Goal: Task Accomplishment & Management: Manage account settings

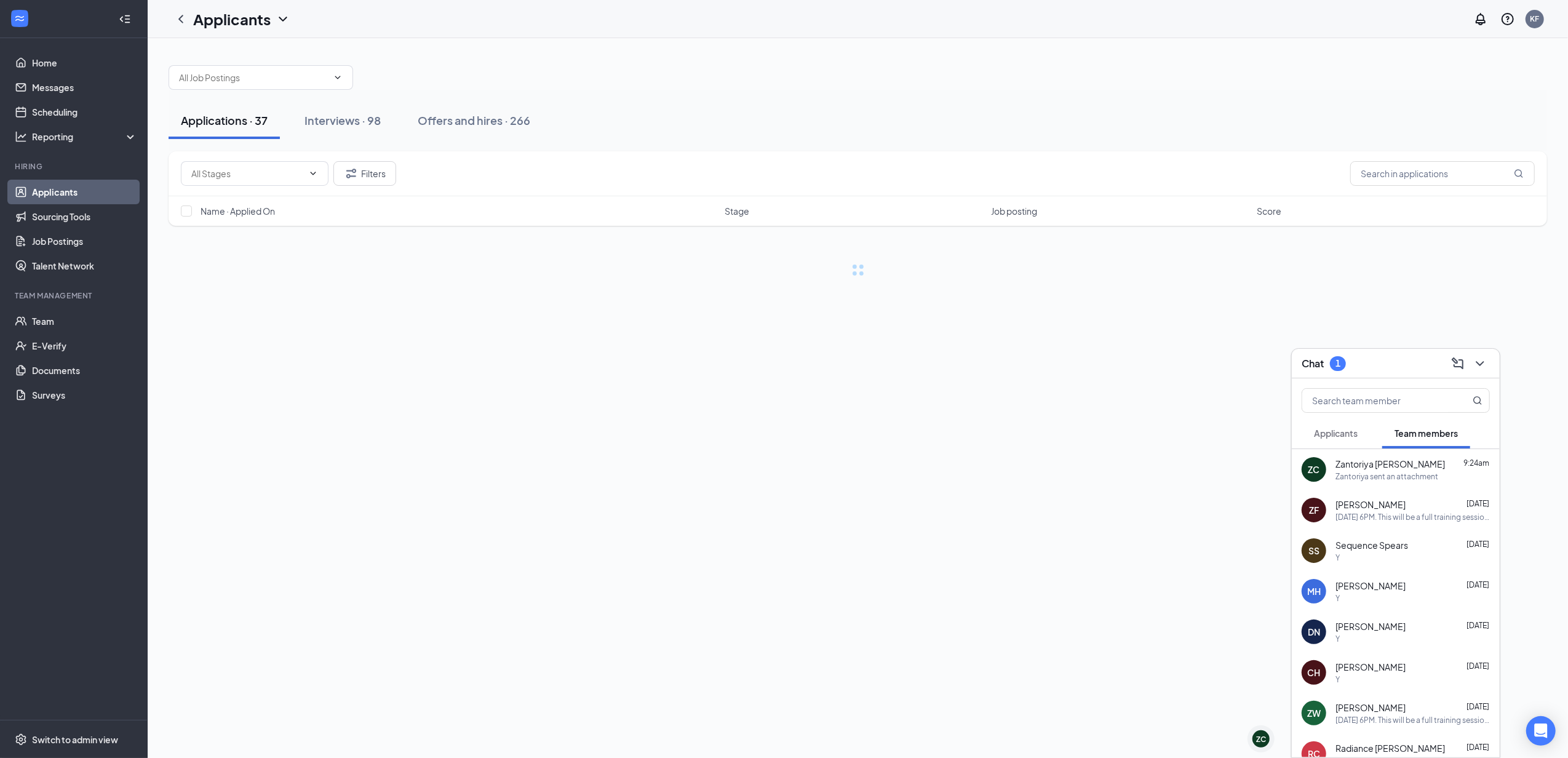
click at [1357, 435] on span "Applicants" at bounding box center [1336, 433] width 44 height 11
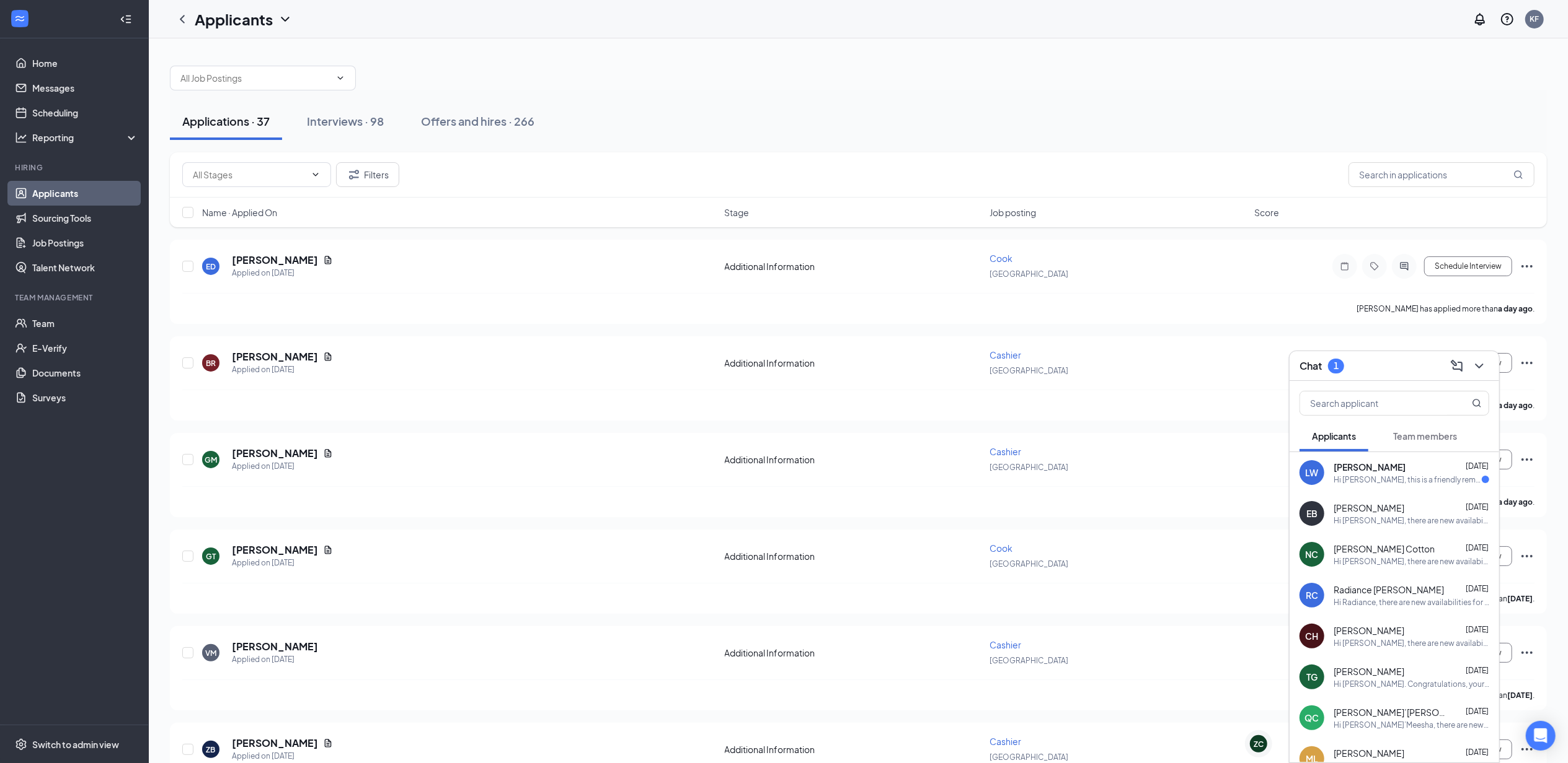
click at [1459, 481] on div "Hi [PERSON_NAME], this is a friendly reminder. Your meeting with [PERSON_NAME]'…" at bounding box center [1407, 480] width 148 height 10
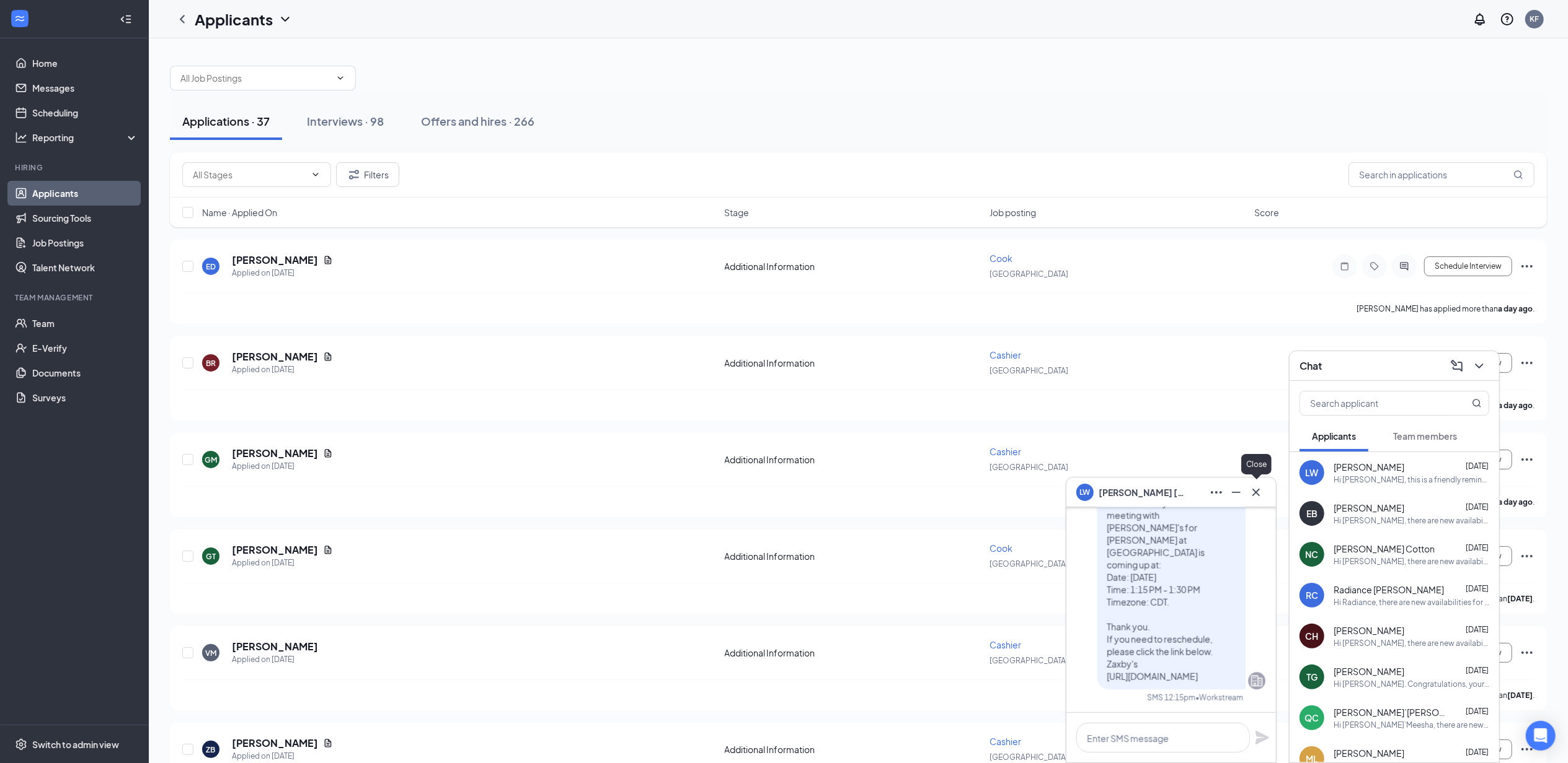
click at [1264, 496] on button at bounding box center [1256, 492] width 20 height 20
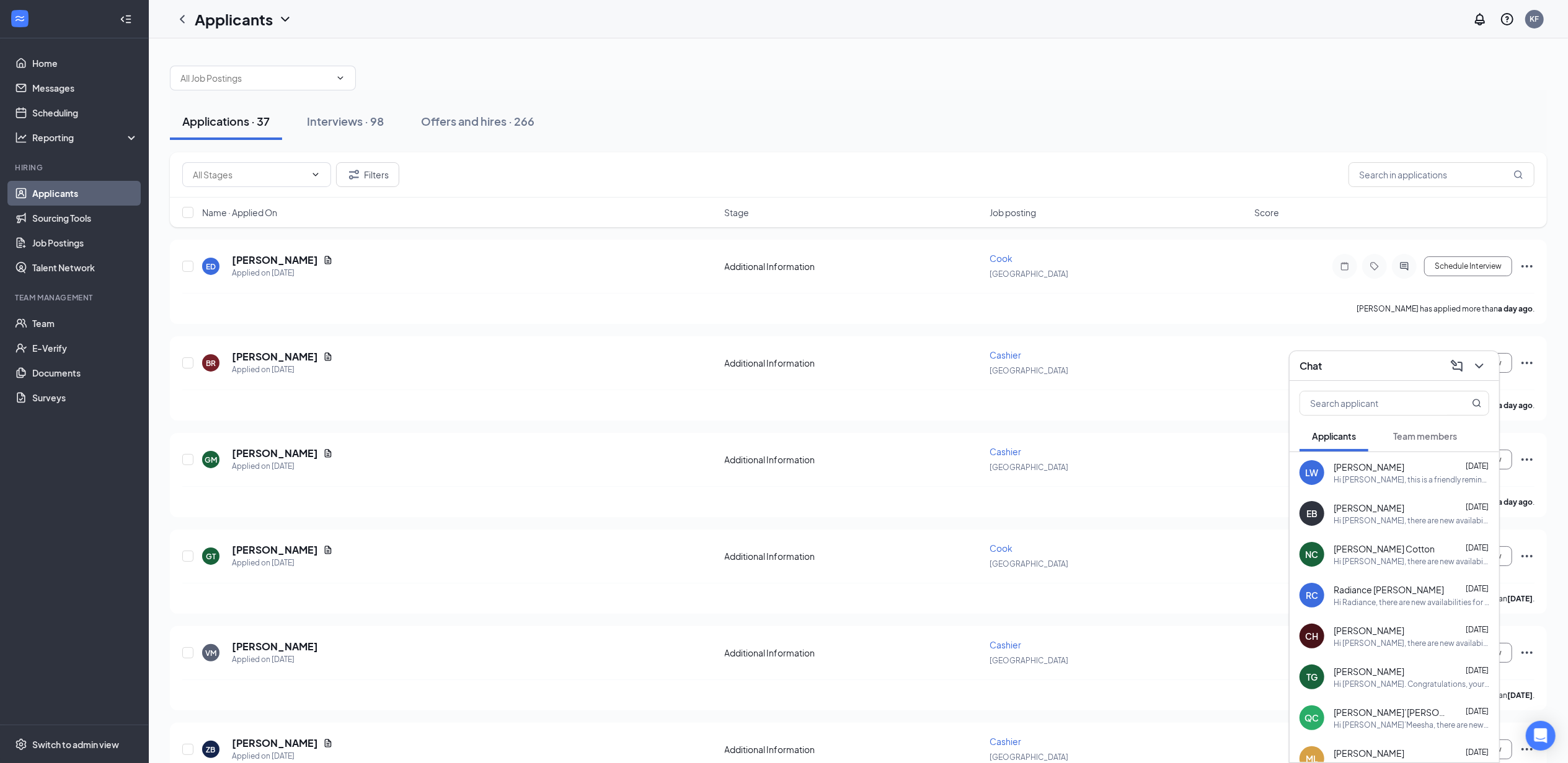
click at [1489, 370] on div at bounding box center [1478, 366] width 22 height 20
click at [1479, 372] on icon "ChevronDown" at bounding box center [1479, 366] width 15 height 15
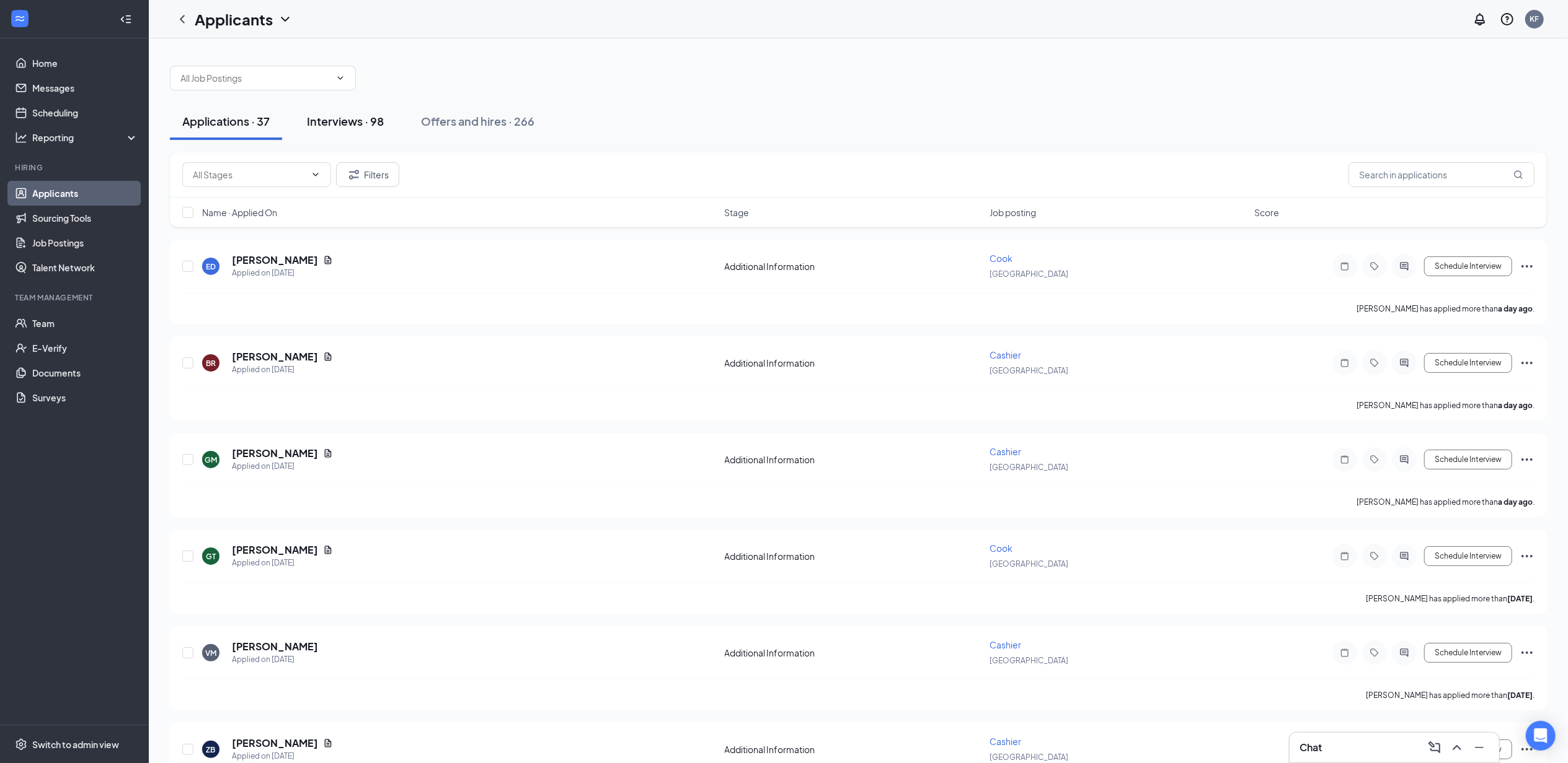
click at [325, 118] on div "Interviews · 98" at bounding box center [346, 121] width 77 height 15
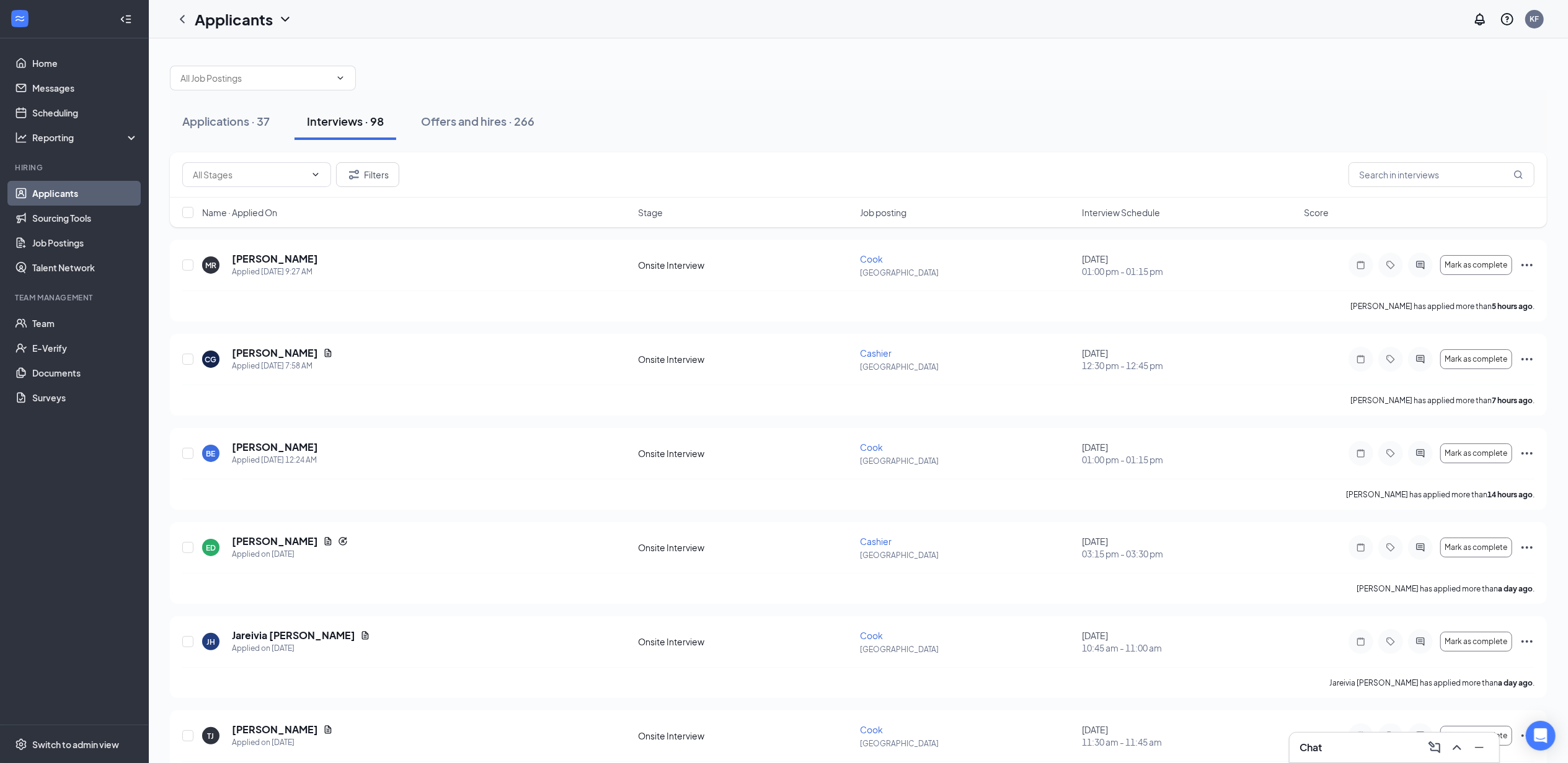
click at [1143, 213] on span "Interview Schedule" at bounding box center [1121, 212] width 78 height 12
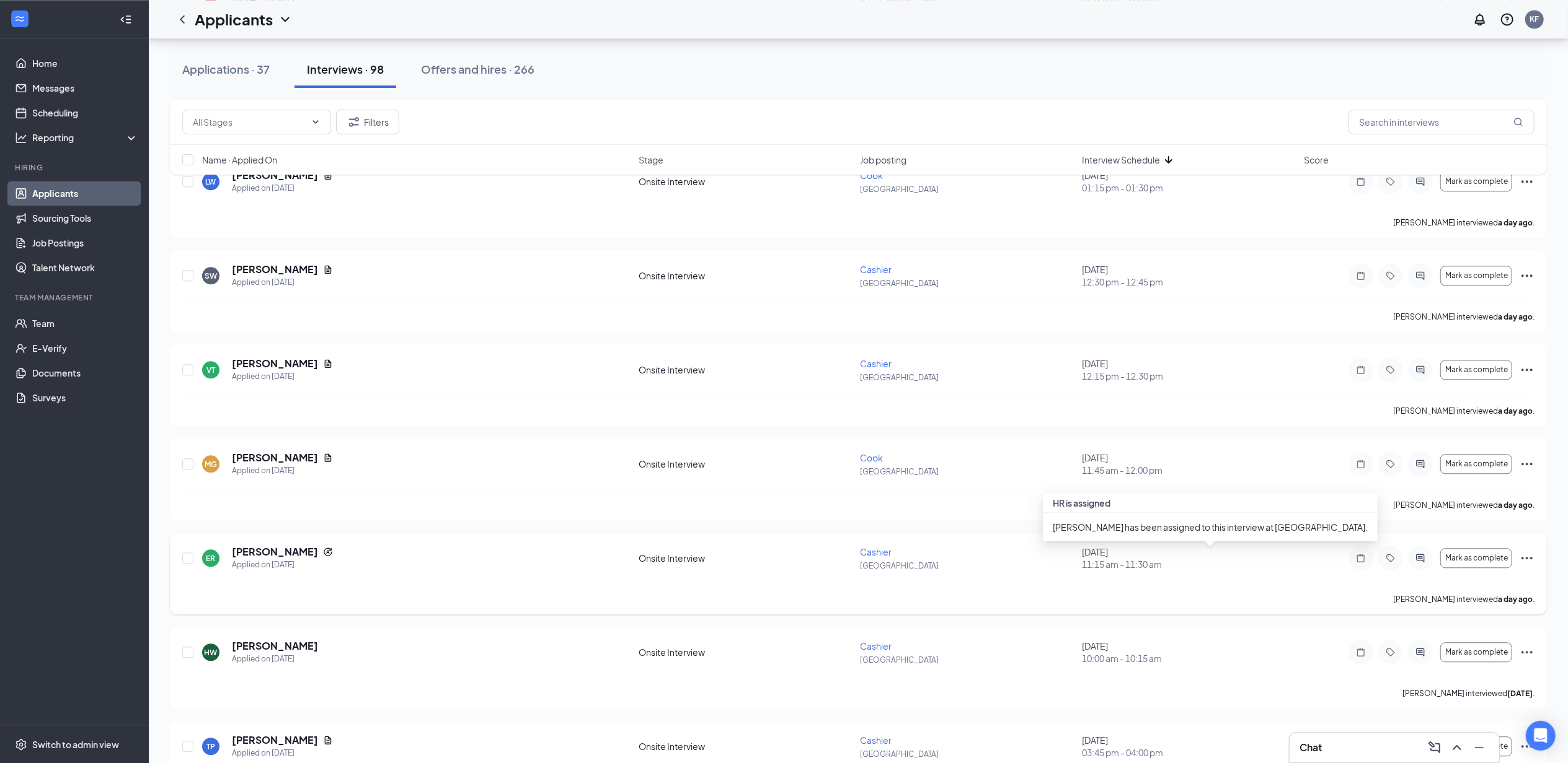
scroll to position [2772, 0]
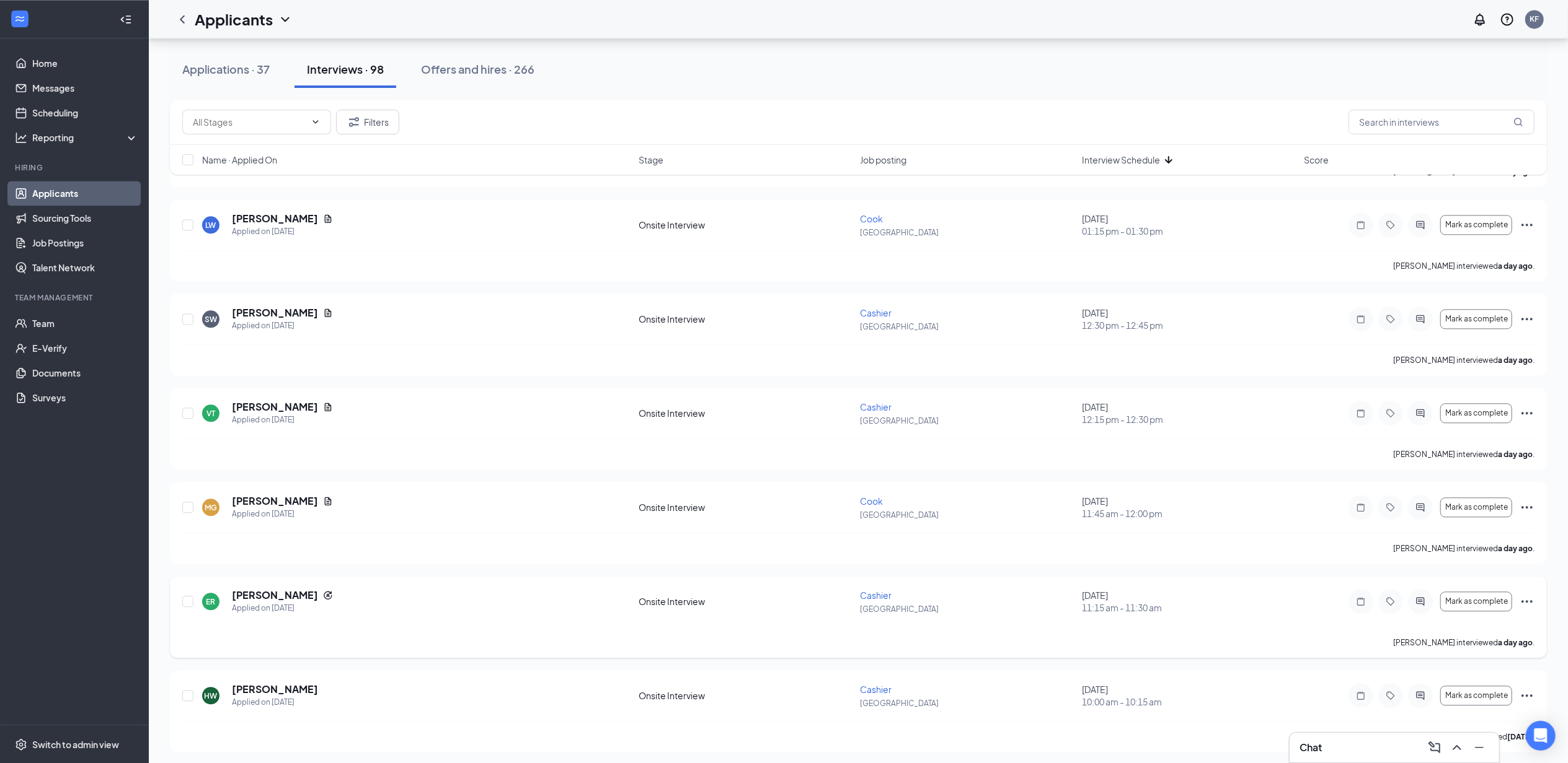
click at [1530, 605] on icon "Ellipses" at bounding box center [1526, 601] width 15 height 15
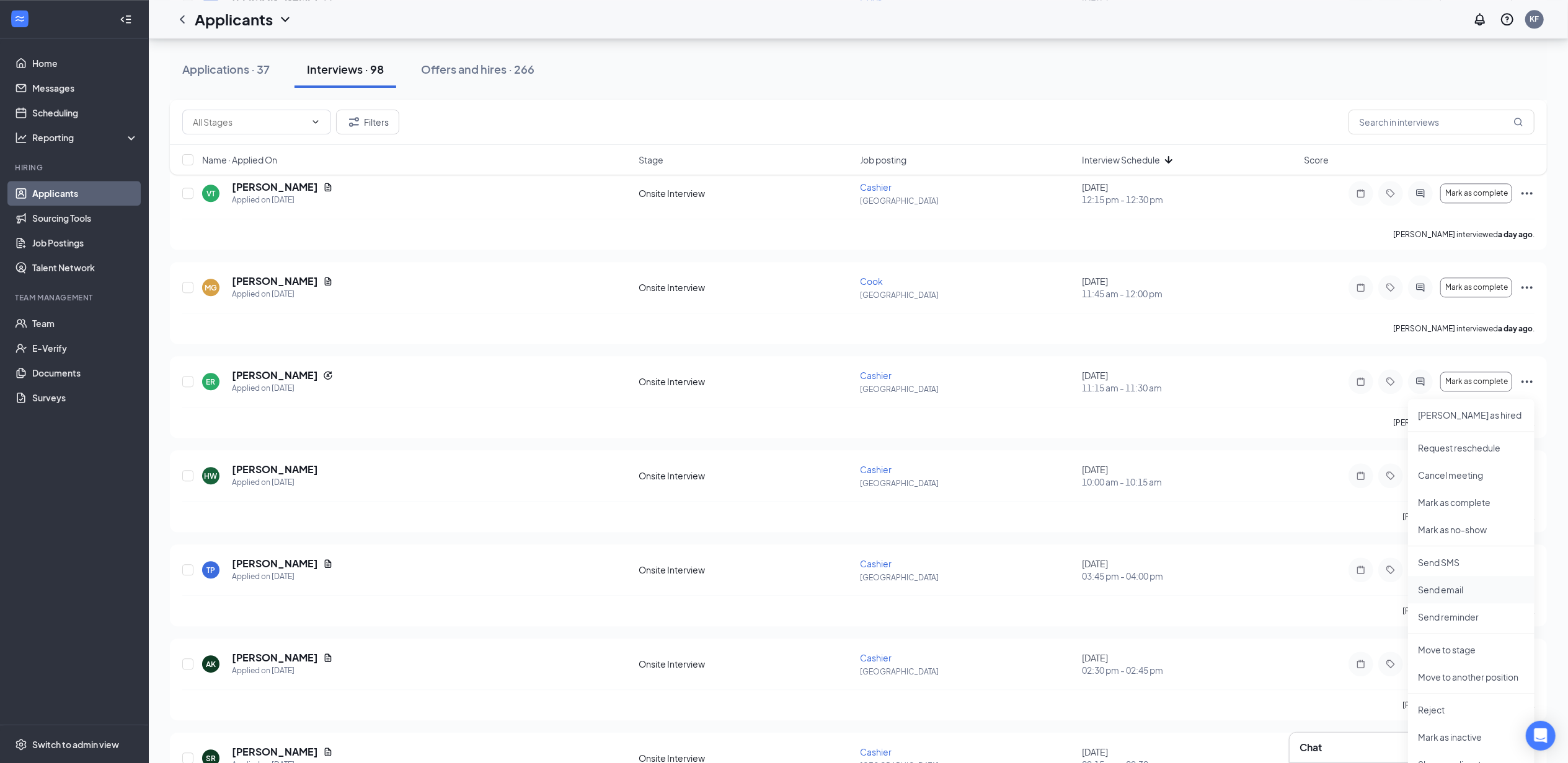
scroll to position [3019, 0]
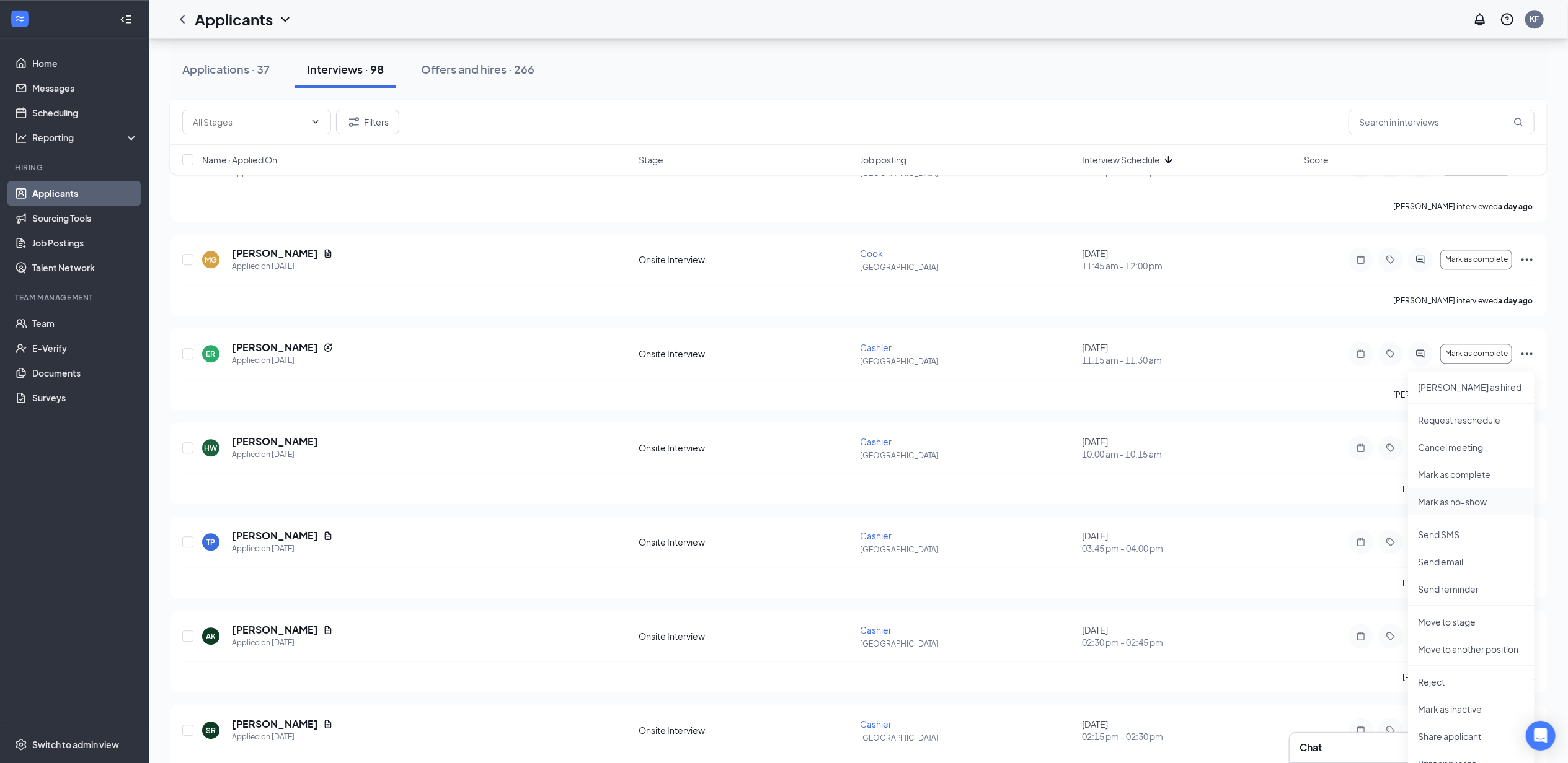
click at [1437, 502] on p "Mark as no-show" at bounding box center [1471, 502] width 106 height 12
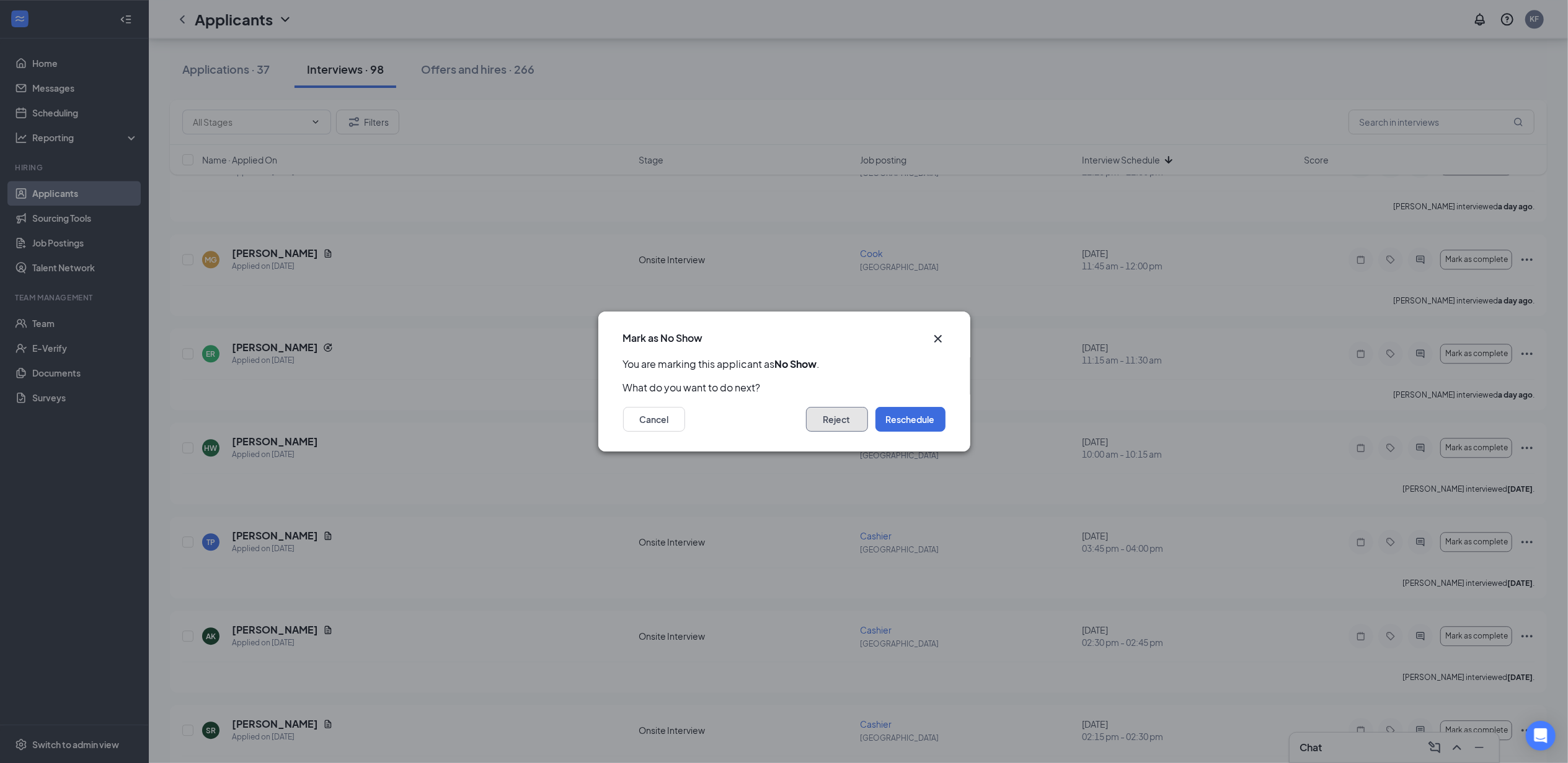
click at [831, 423] on button "Reject" at bounding box center [837, 419] width 62 height 25
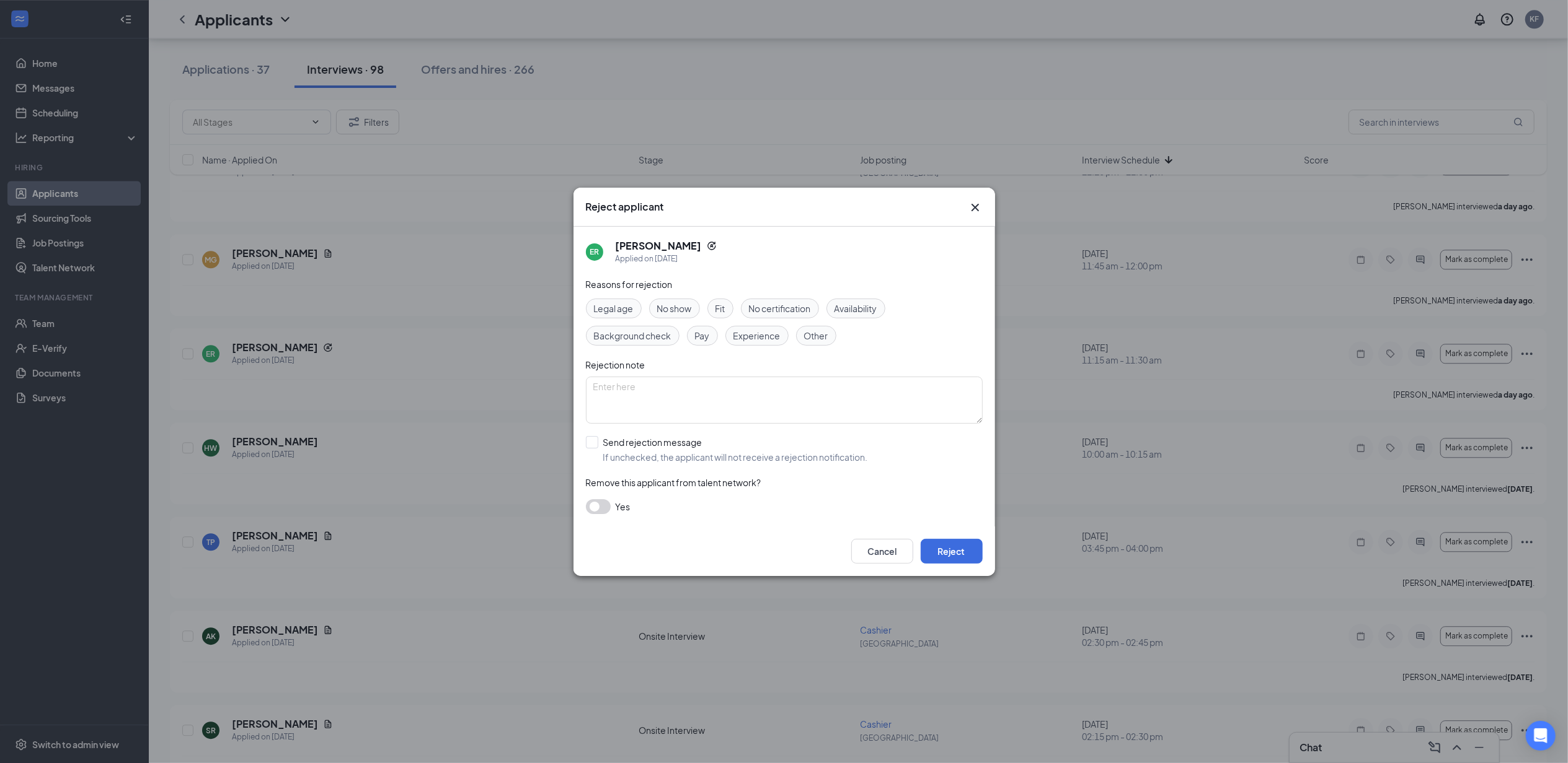
click at [694, 308] on div "No show" at bounding box center [674, 308] width 51 height 20
click at [662, 445] on input "Send rejection message If unchecked, the applicant will not receive a rejection…" at bounding box center [727, 450] width 282 height 28
checkbox input "true"
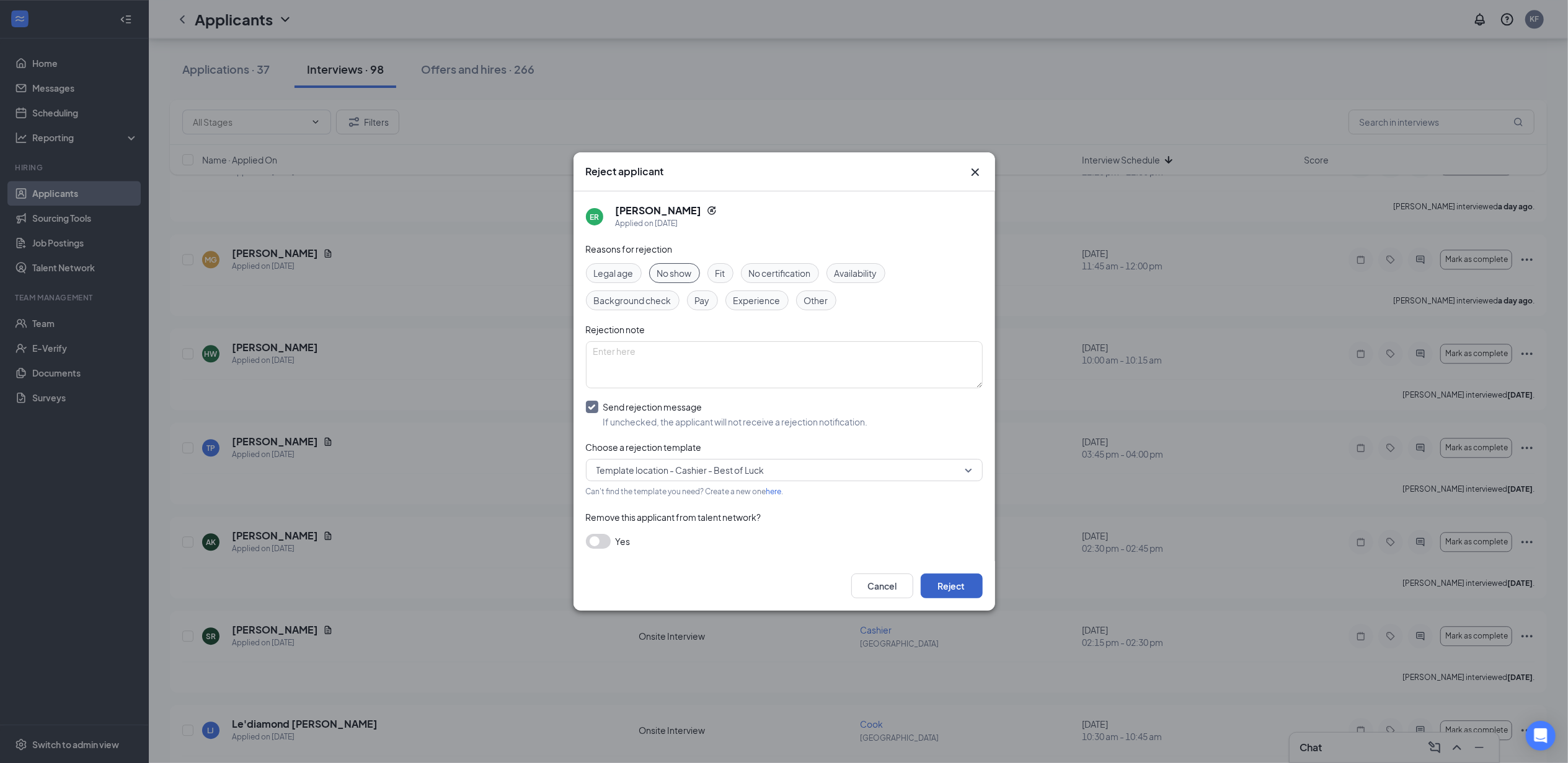
click at [958, 587] on button "Reject" at bounding box center [951, 586] width 62 height 25
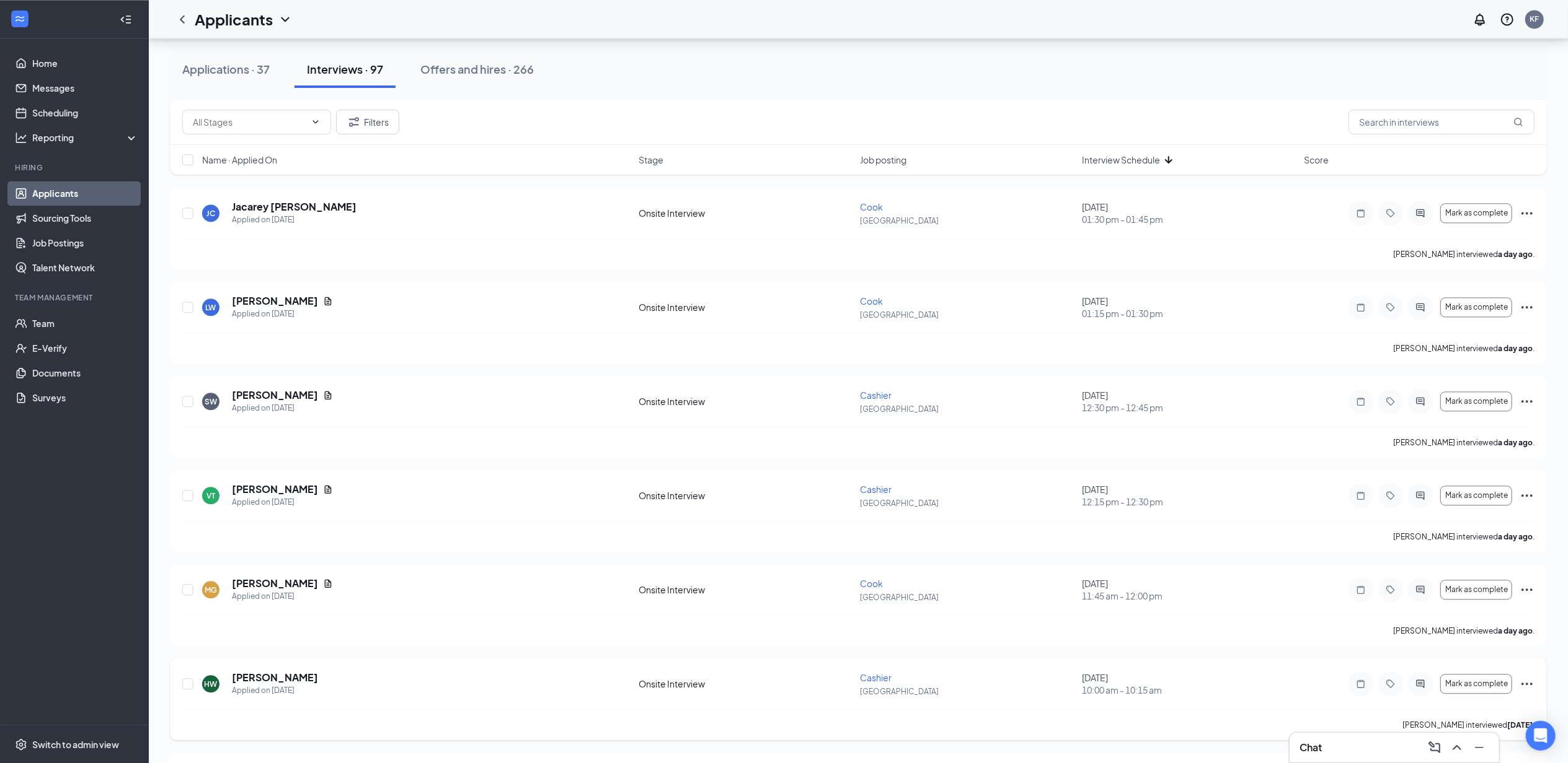
scroll to position [2607, 0]
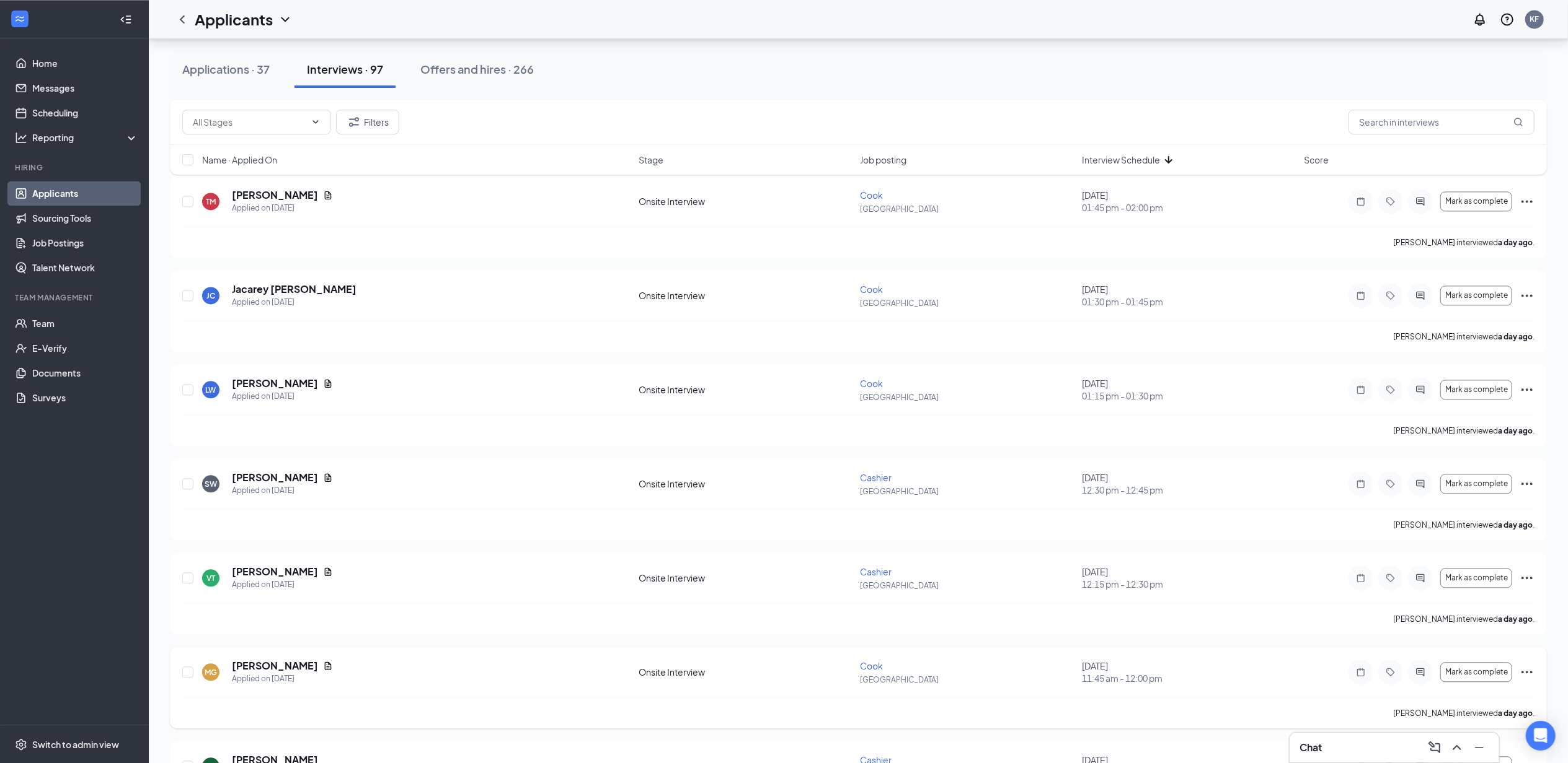
click at [1528, 680] on icon "Ellipses" at bounding box center [1526, 672] width 15 height 15
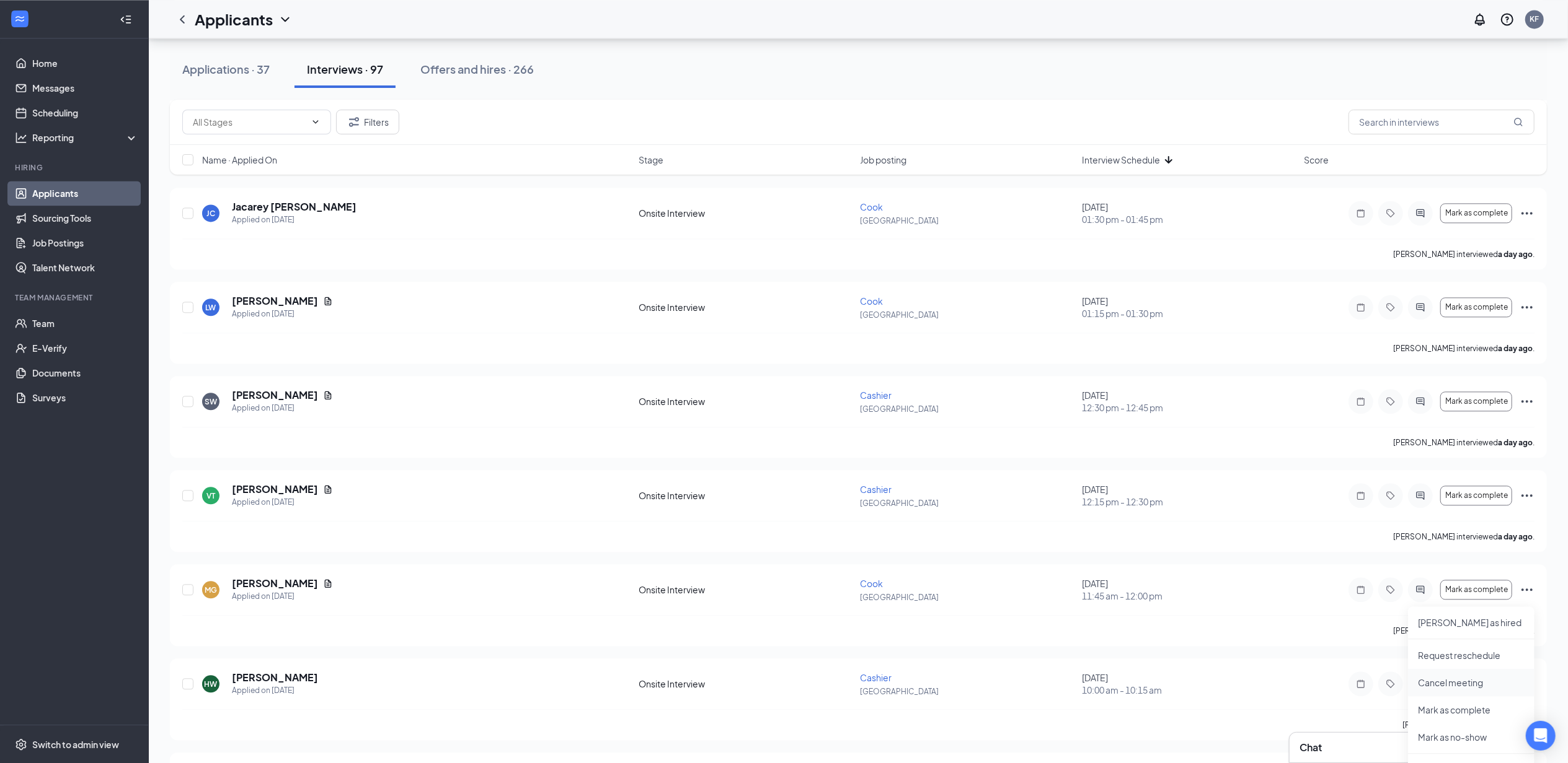
scroll to position [2772, 0]
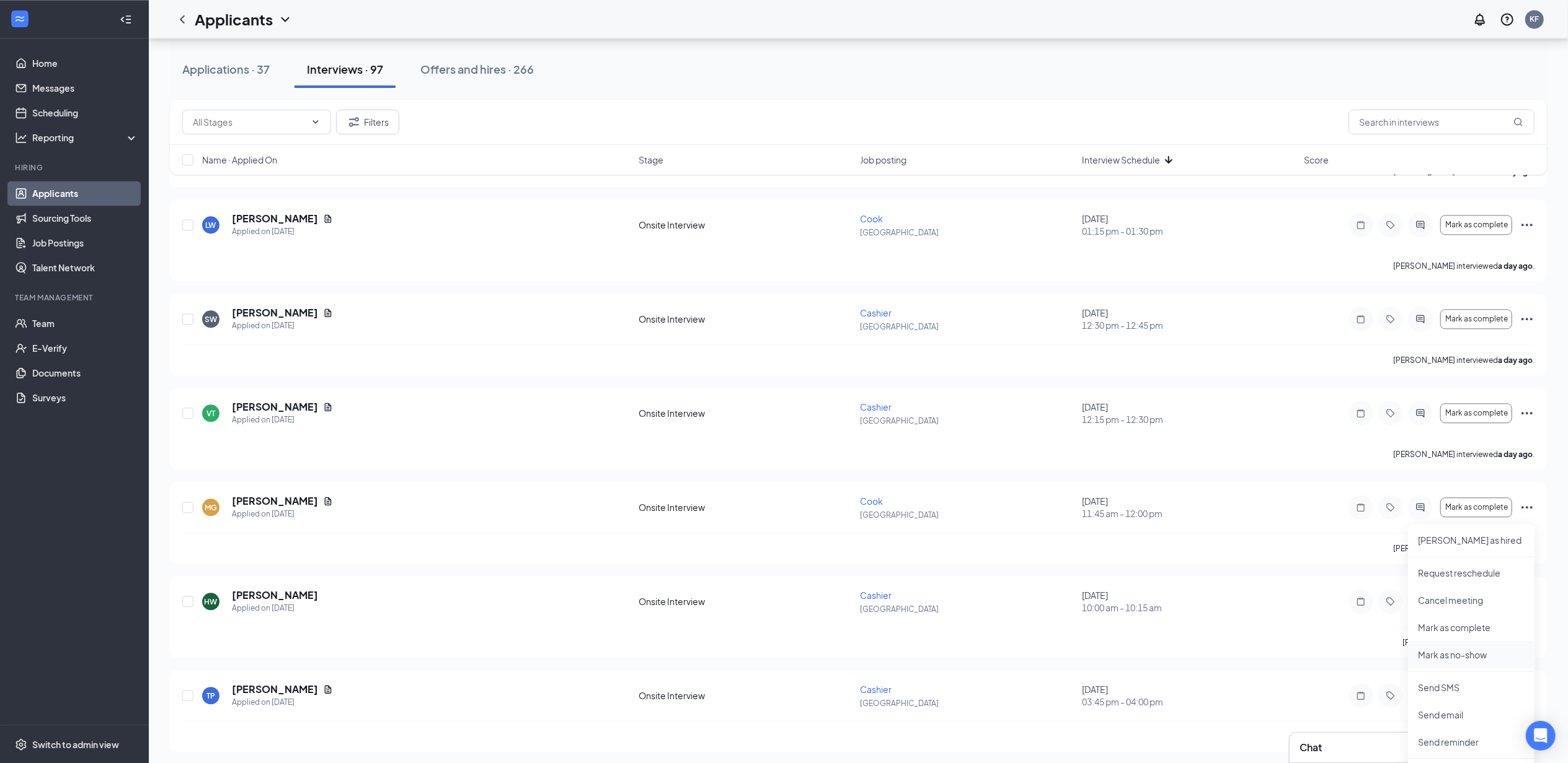
click at [1461, 660] on p "Mark as no-show" at bounding box center [1471, 654] width 106 height 12
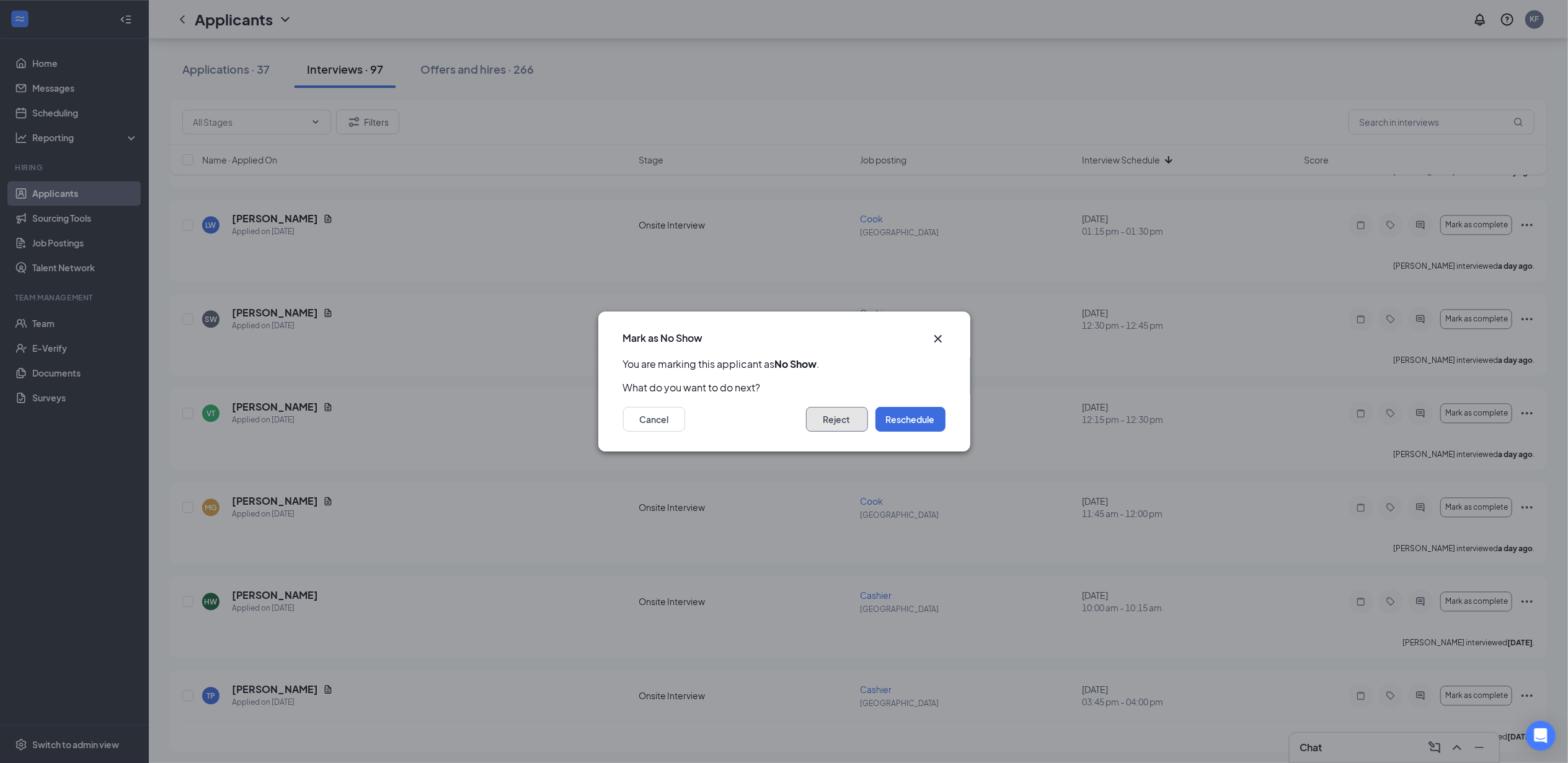
click at [835, 411] on button "Reject" at bounding box center [837, 419] width 62 height 25
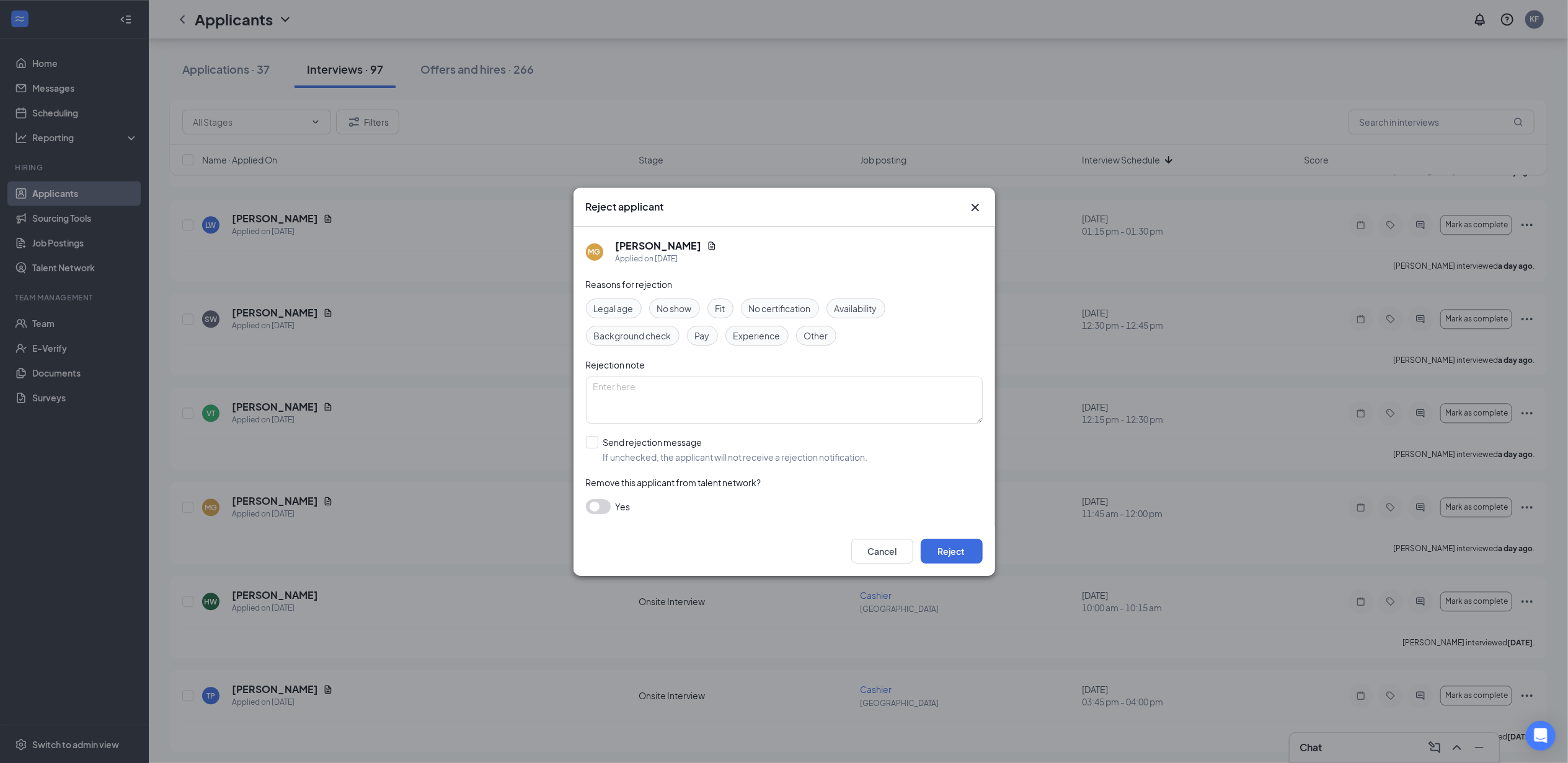
click at [685, 306] on span "No show" at bounding box center [674, 308] width 35 height 13
click at [658, 452] on input "Send rejection message If unchecked, the applicant will not receive a rejection…" at bounding box center [727, 450] width 282 height 28
checkbox input "true"
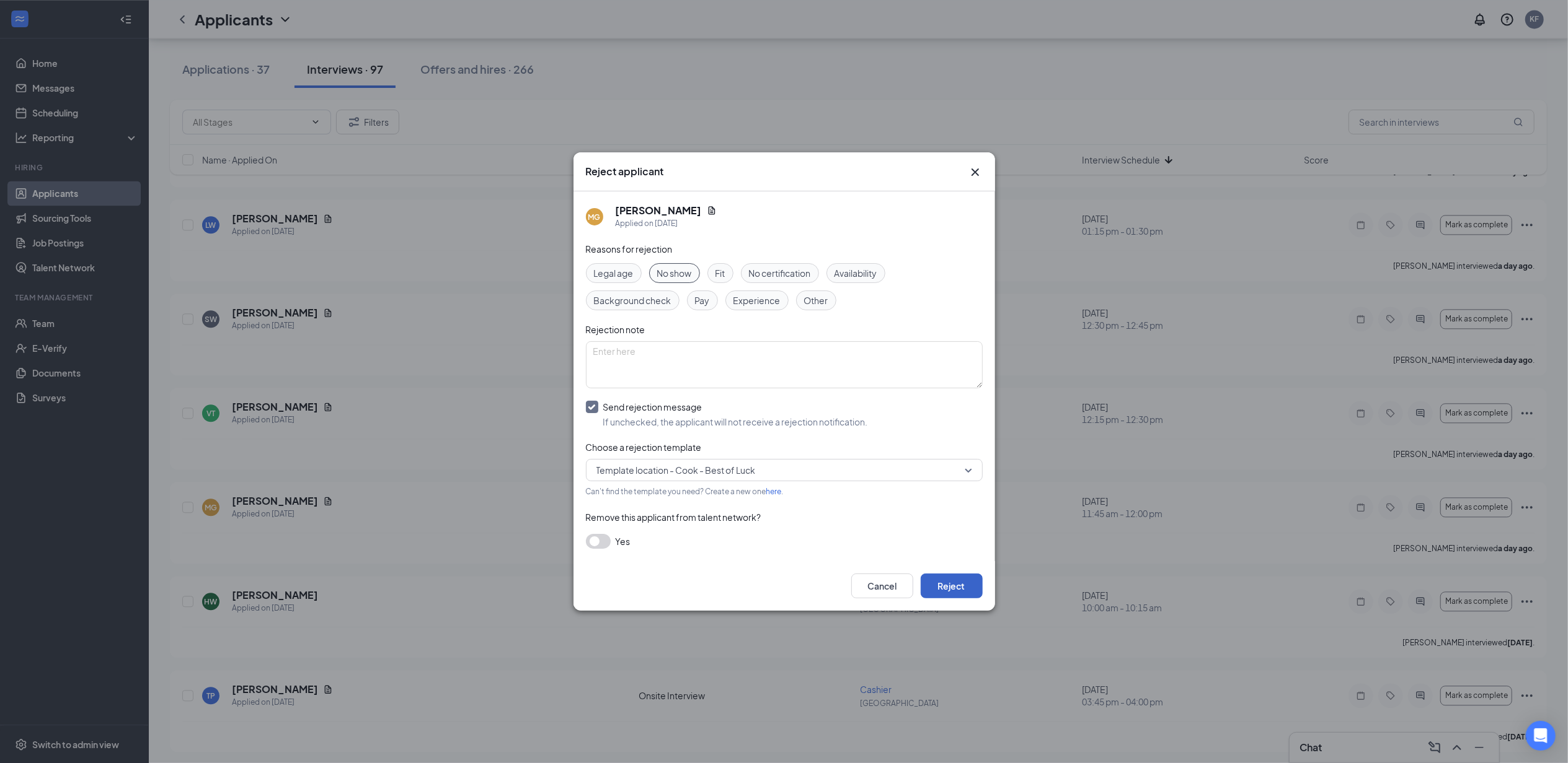
click at [940, 591] on button "Reject" at bounding box center [951, 586] width 62 height 25
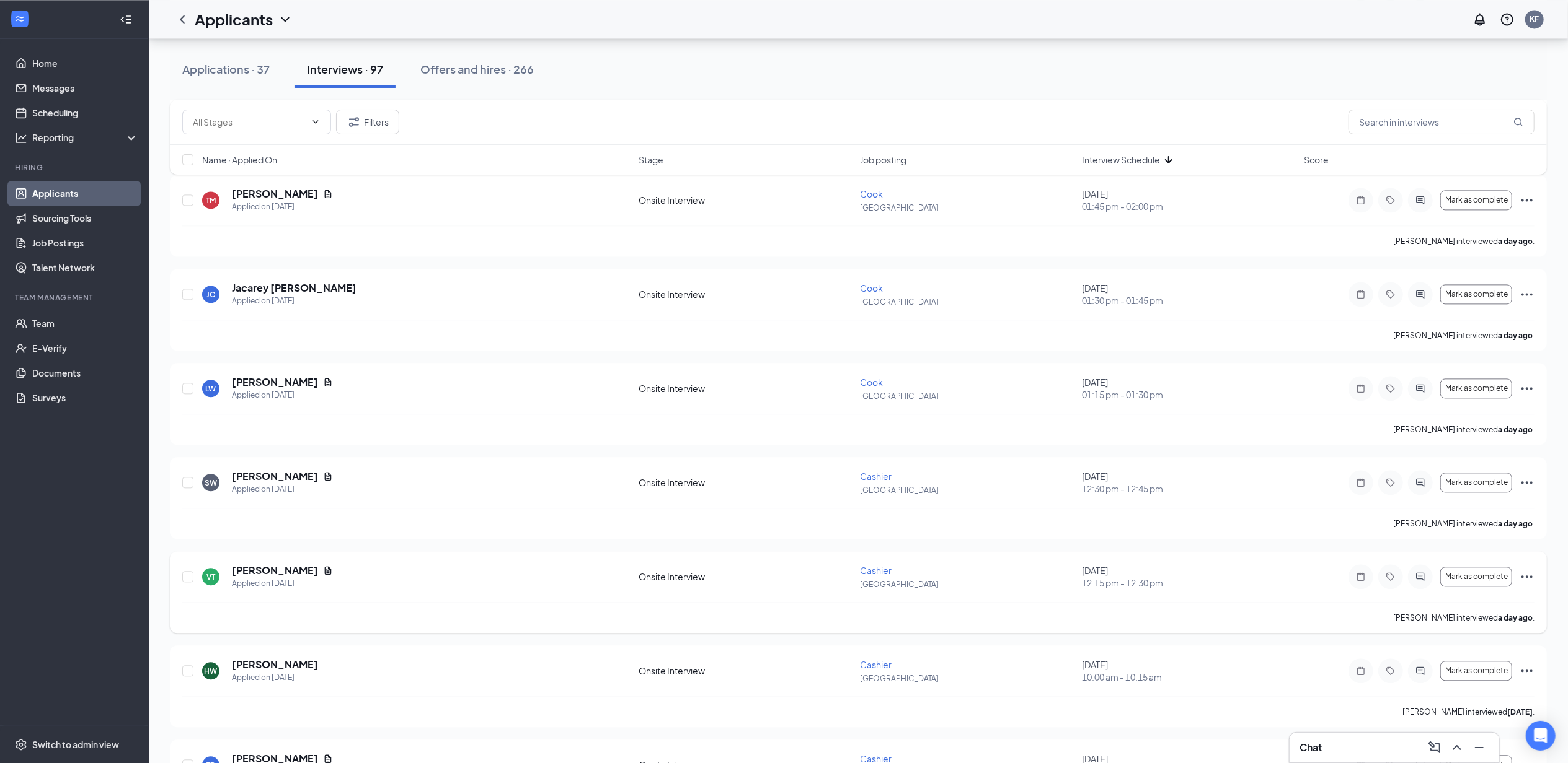
scroll to position [2607, 0]
click at [1533, 491] on icon "Ellipses" at bounding box center [1526, 484] width 15 height 15
click at [1437, 630] on p "Mark as no-show" at bounding box center [1471, 630] width 106 height 12
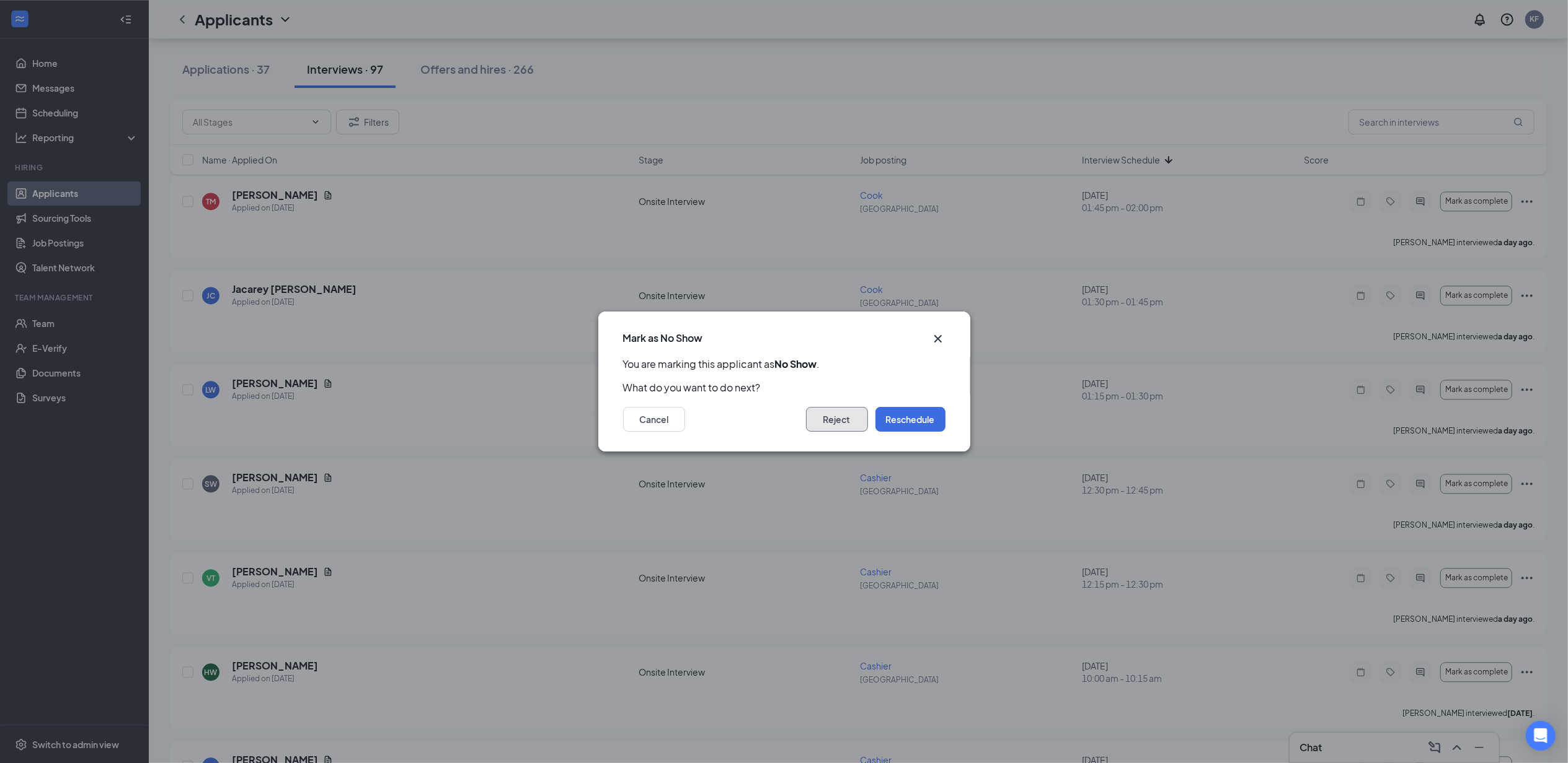
click at [839, 420] on button "Reject" at bounding box center [837, 419] width 62 height 25
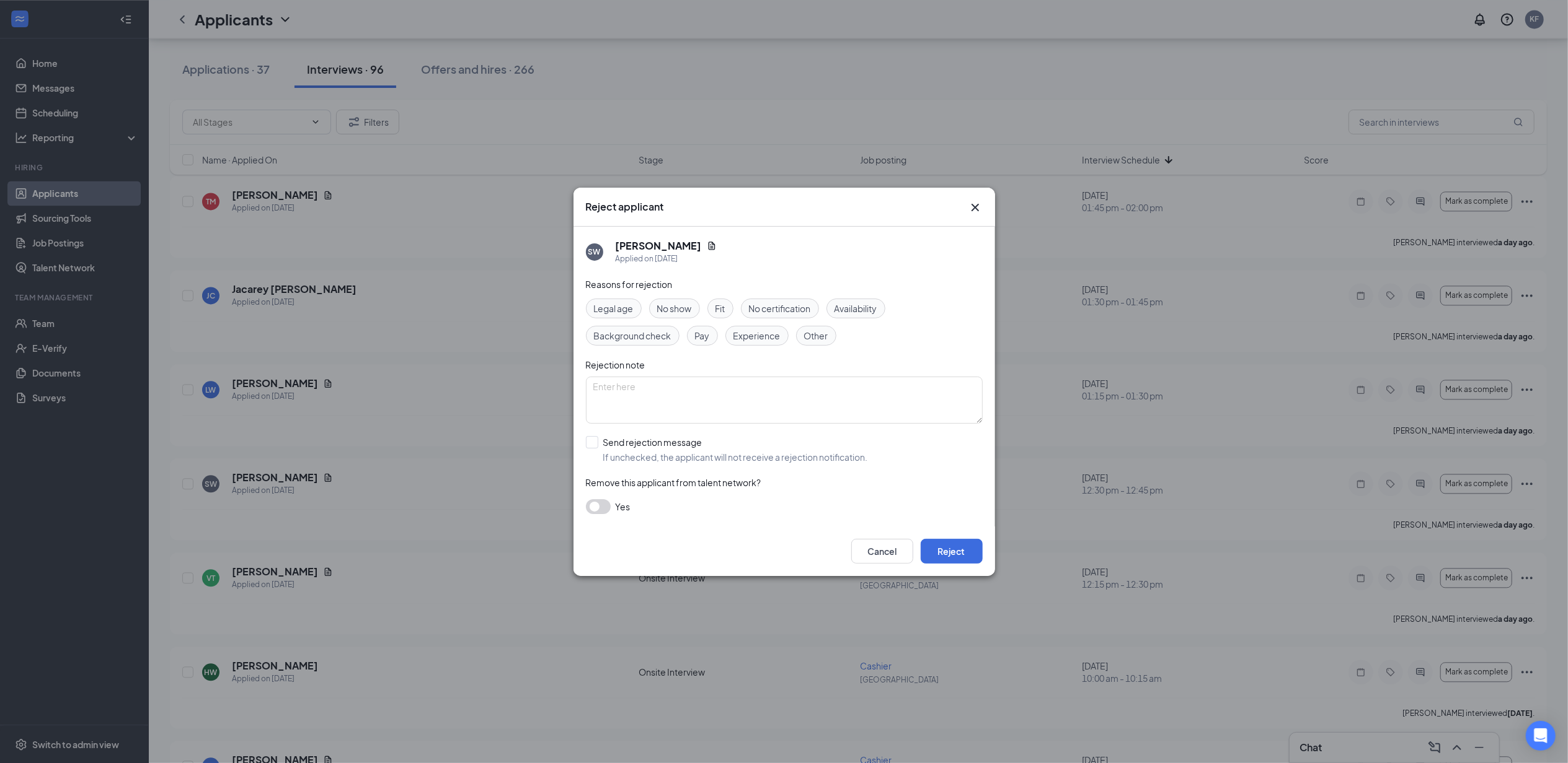
click at [720, 308] on span "Fit" at bounding box center [720, 308] width 10 height 13
click at [678, 303] on span "No show" at bounding box center [674, 308] width 35 height 13
click at [724, 306] on span "Fit" at bounding box center [720, 308] width 10 height 13
click at [655, 454] on input "Send rejection message If unchecked, the applicant will not receive a rejection…" at bounding box center [727, 450] width 282 height 28
checkbox input "true"
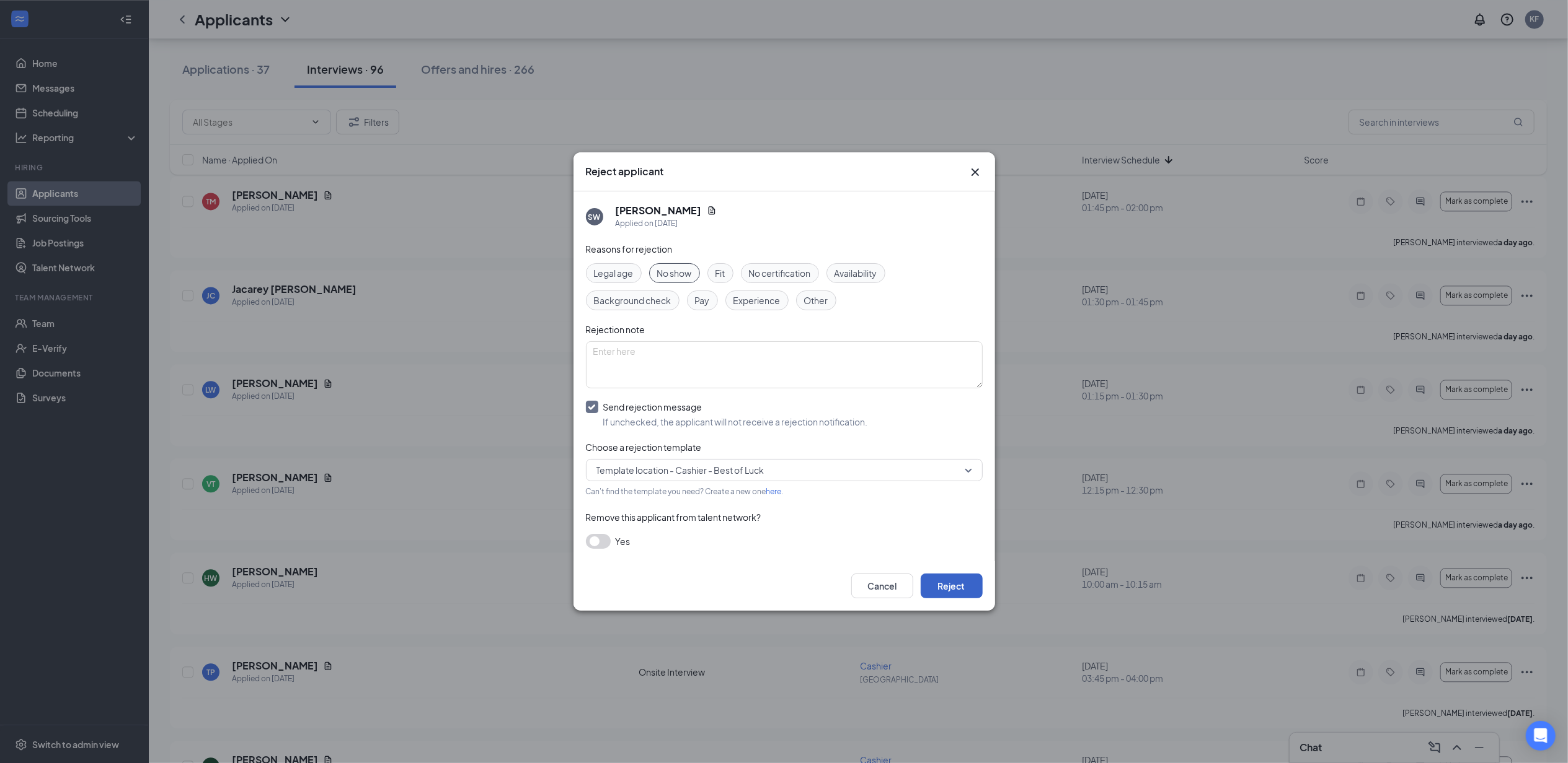
click at [965, 589] on button "Reject" at bounding box center [951, 586] width 62 height 25
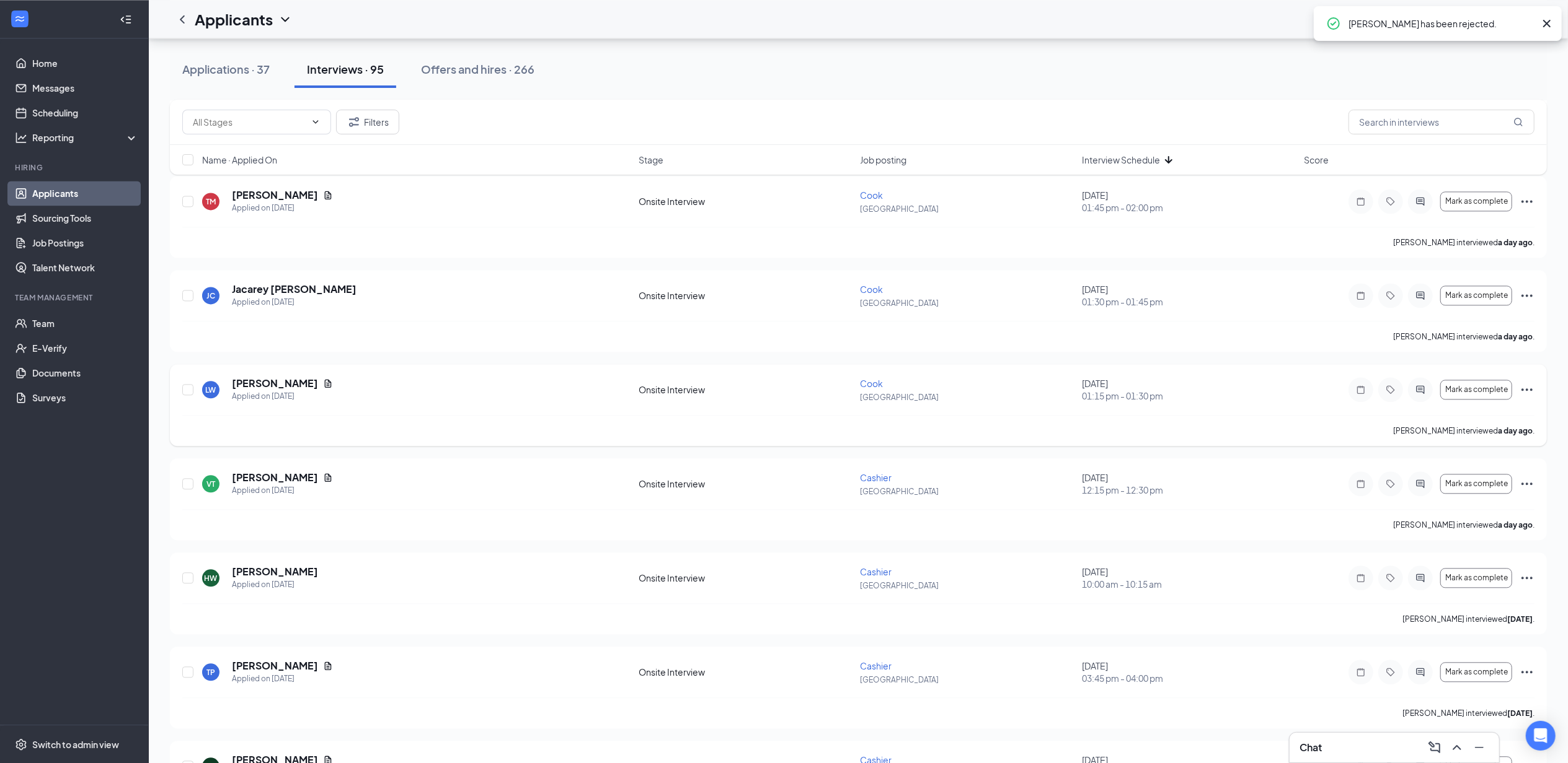
click at [1528, 397] on icon "Ellipses" at bounding box center [1526, 390] width 15 height 15
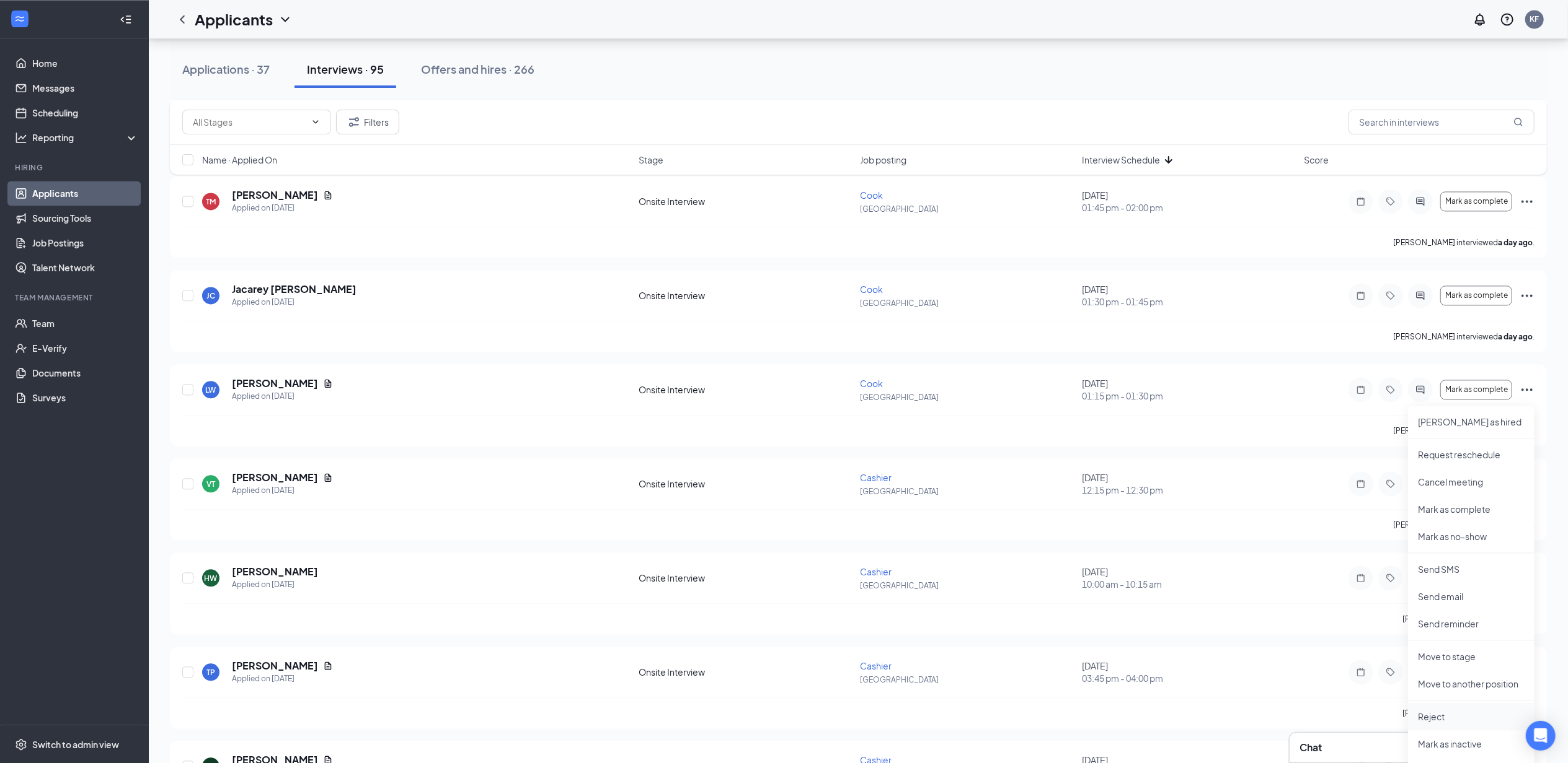
click at [1451, 727] on li "Reject" at bounding box center [1471, 717] width 126 height 28
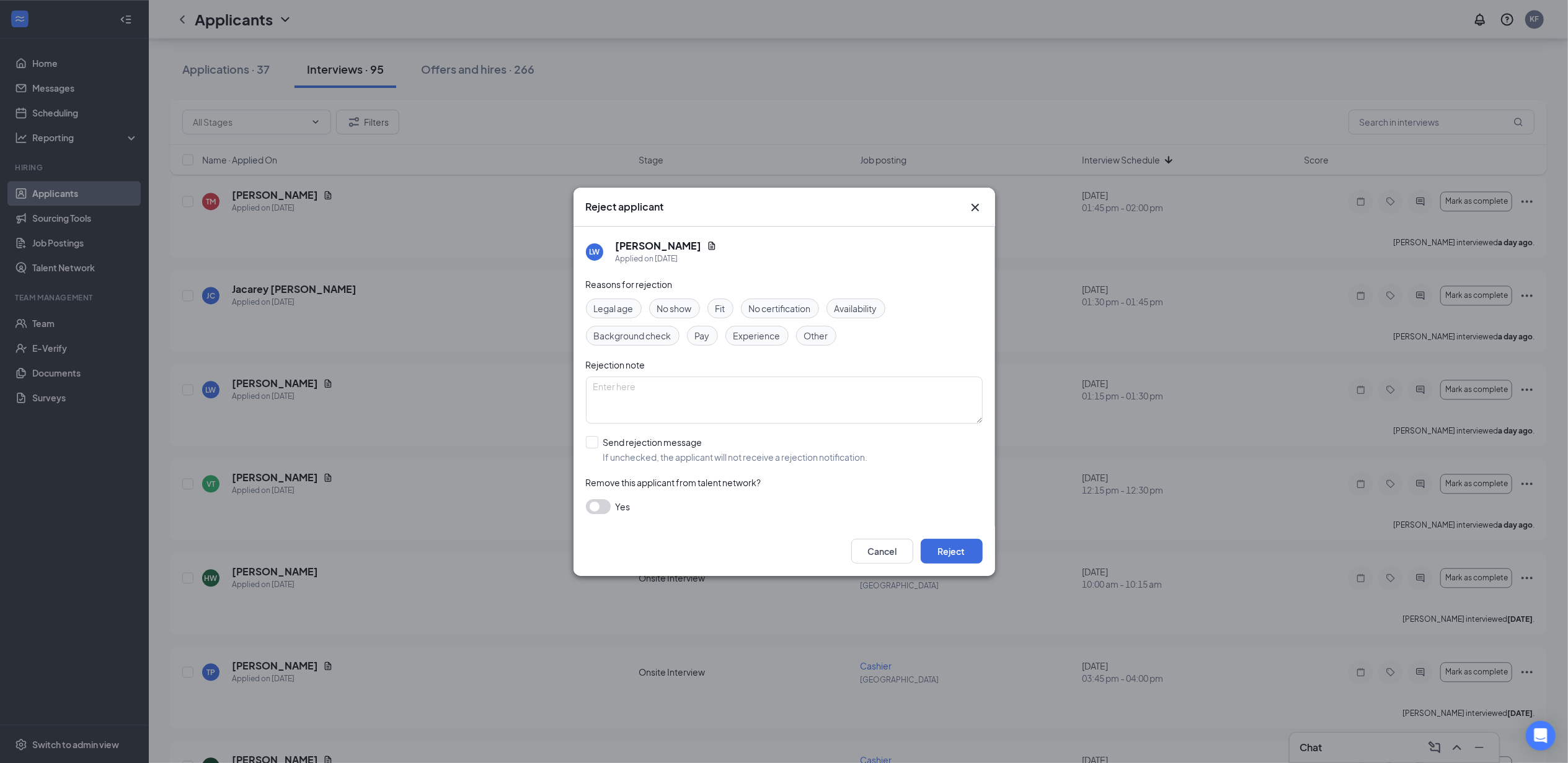
click at [732, 309] on div "Fit" at bounding box center [720, 308] width 26 height 20
click at [808, 334] on span "Other" at bounding box center [816, 335] width 24 height 13
click at [620, 457] on input "Send rejection message If unchecked, the applicant will not receive a rejection…" at bounding box center [727, 450] width 282 height 28
checkbox input "true"
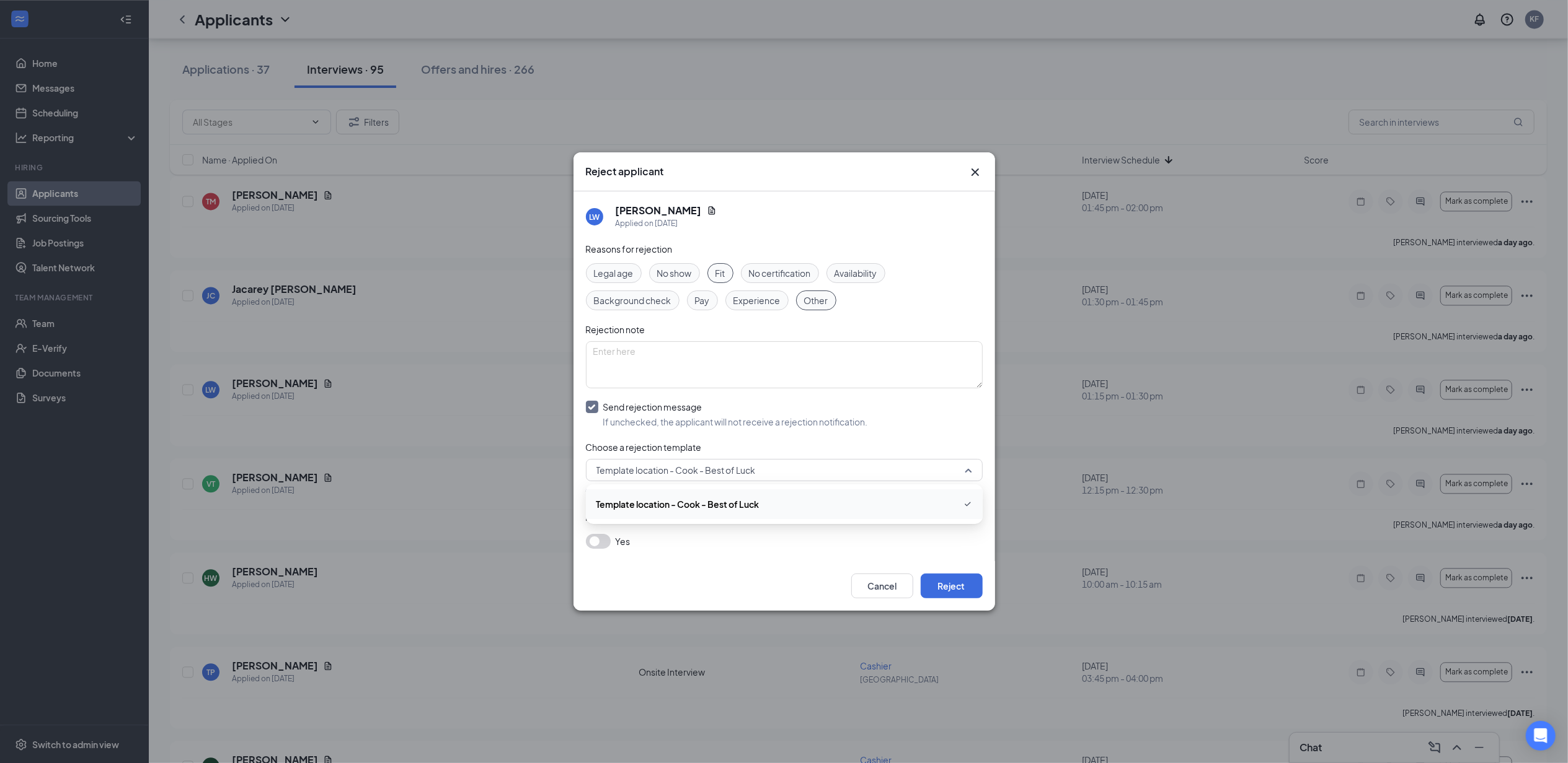
click at [774, 476] on span "Template location - Cook - Best of Luck" at bounding box center [778, 470] width 365 height 19
click at [745, 466] on span "Template location - Cook - Best of Luck" at bounding box center [676, 470] width 160 height 19
click at [758, 516] on div "Template location - Cook - Best of Luck" at bounding box center [784, 504] width 397 height 29
click at [963, 595] on button "Reject" at bounding box center [951, 586] width 62 height 25
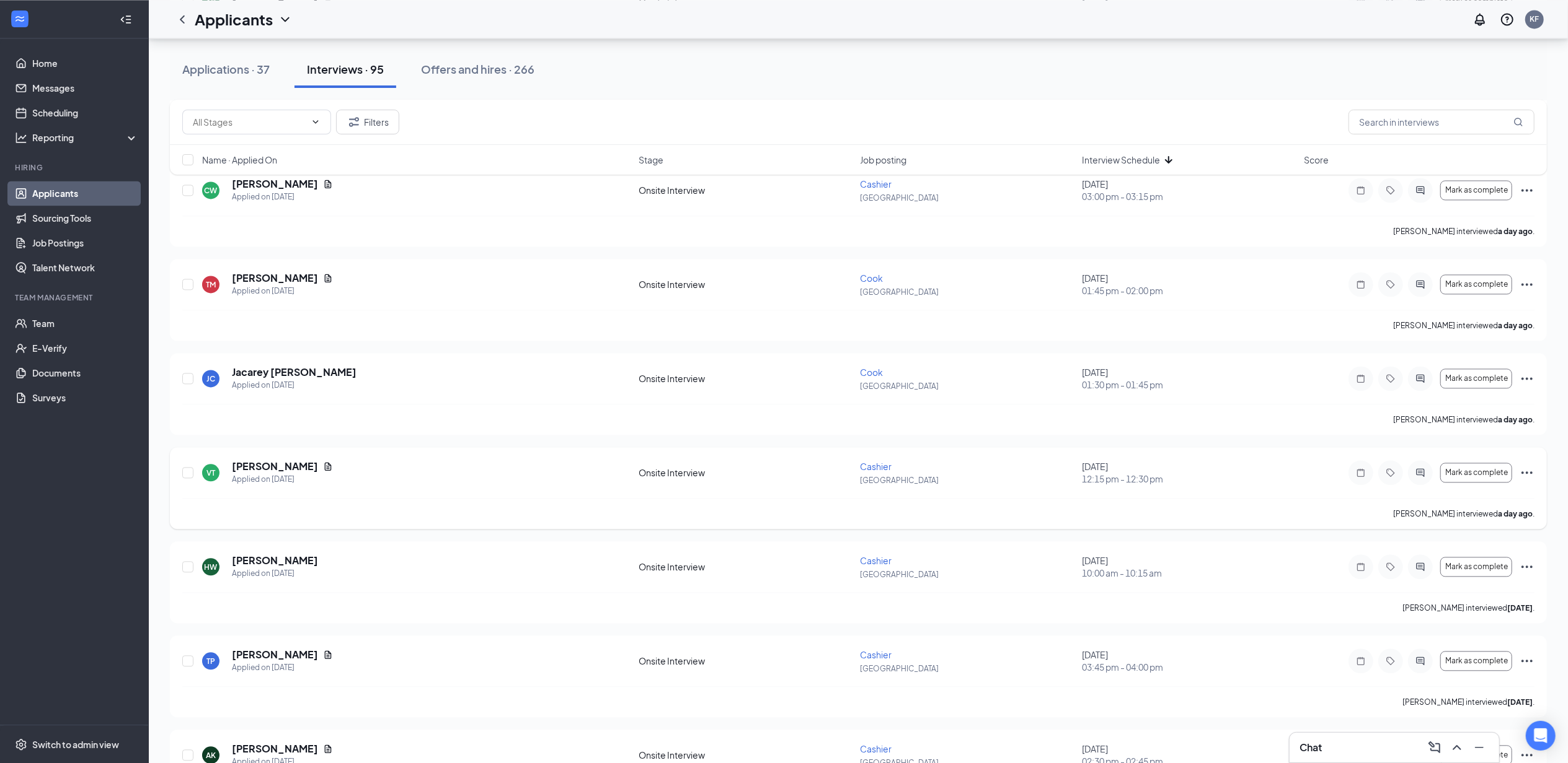
scroll to position [2359, 0]
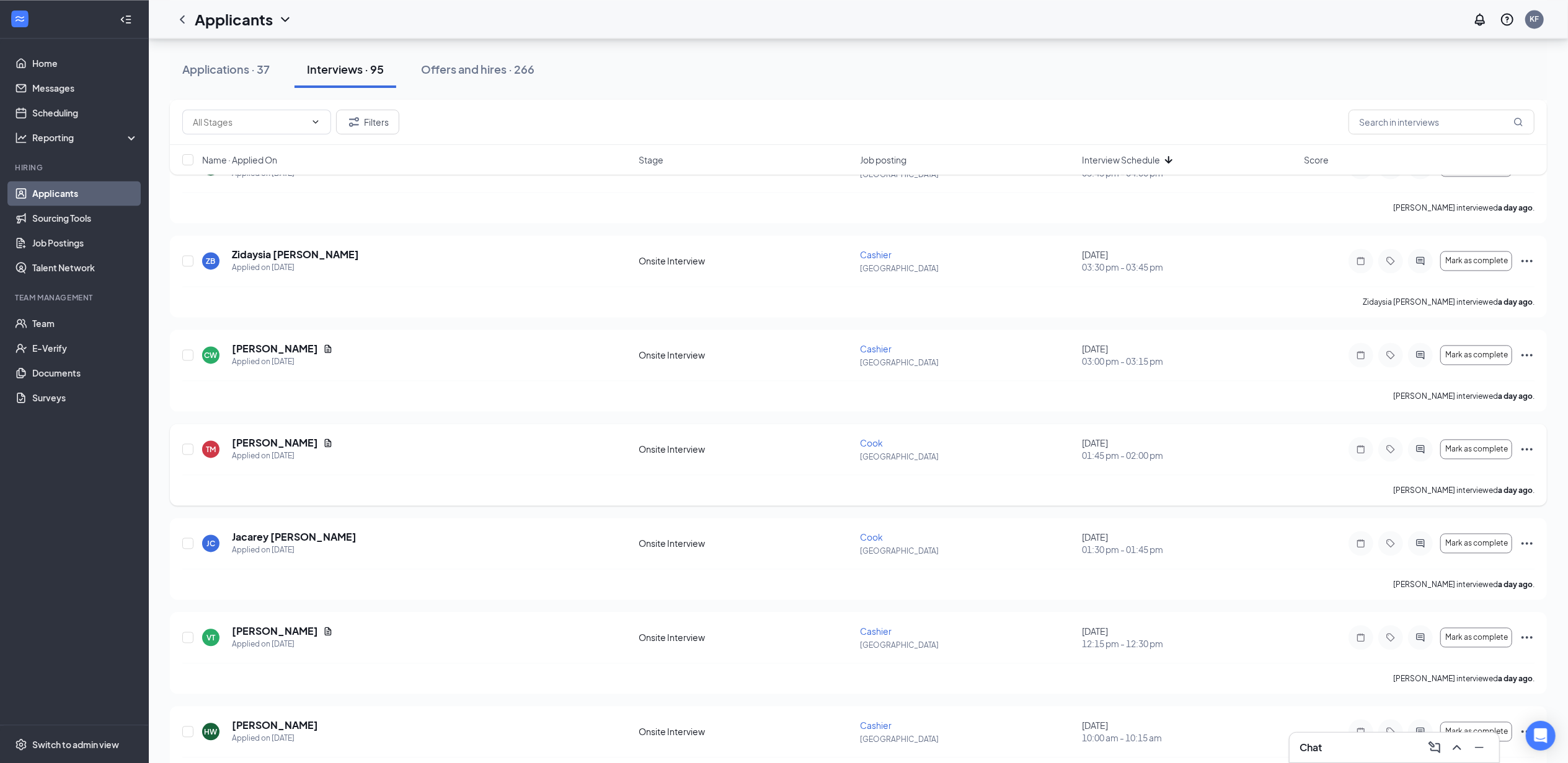
click at [1520, 461] on div "Mark as complete" at bounding box center [1441, 449] width 186 height 25
click at [1524, 457] on icon "Ellipses" at bounding box center [1526, 448] width 15 height 15
click at [1454, 593] on p "Mark as no-show" at bounding box center [1471, 595] width 106 height 12
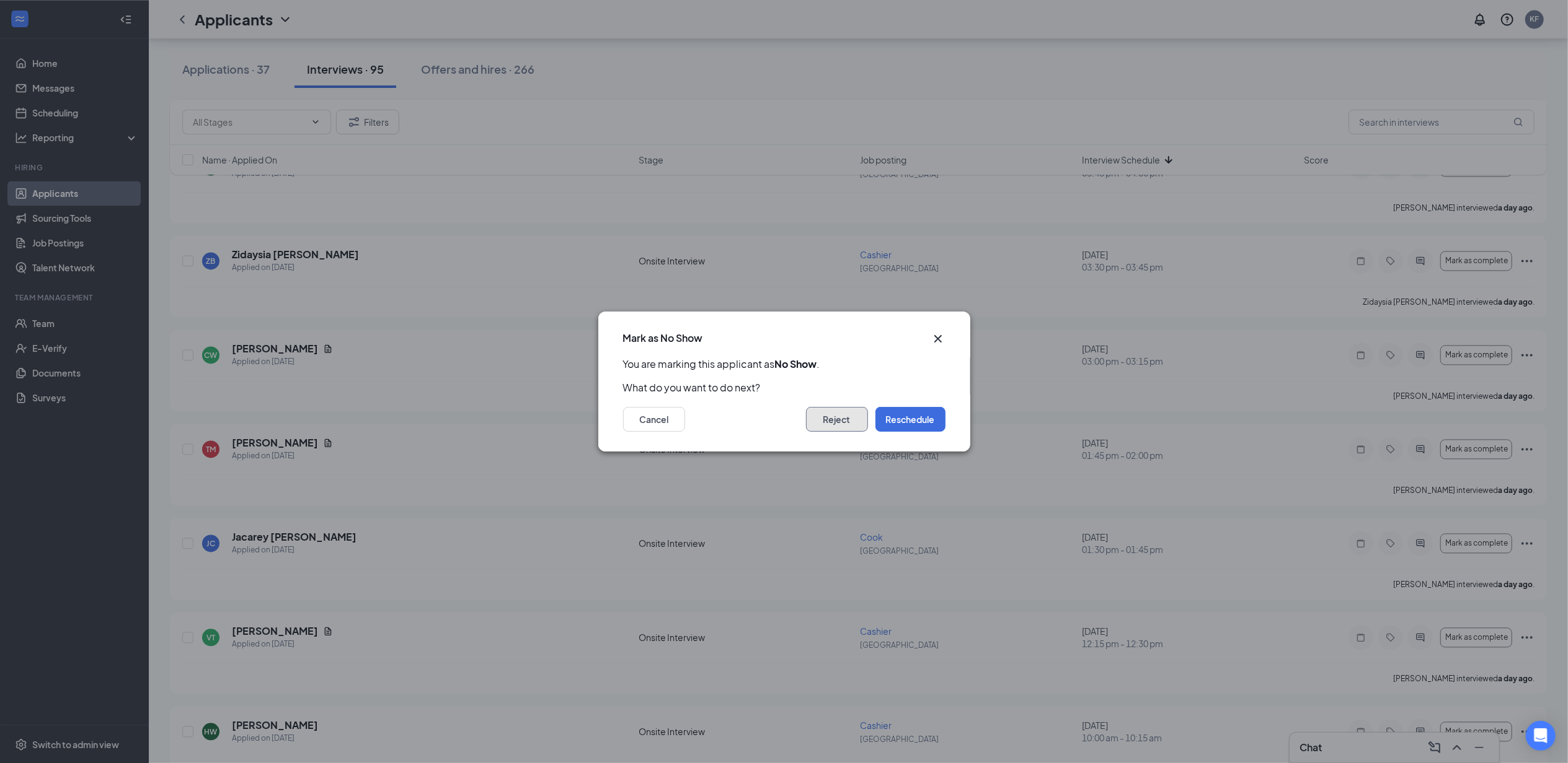
click at [838, 425] on button "Reject" at bounding box center [837, 419] width 62 height 25
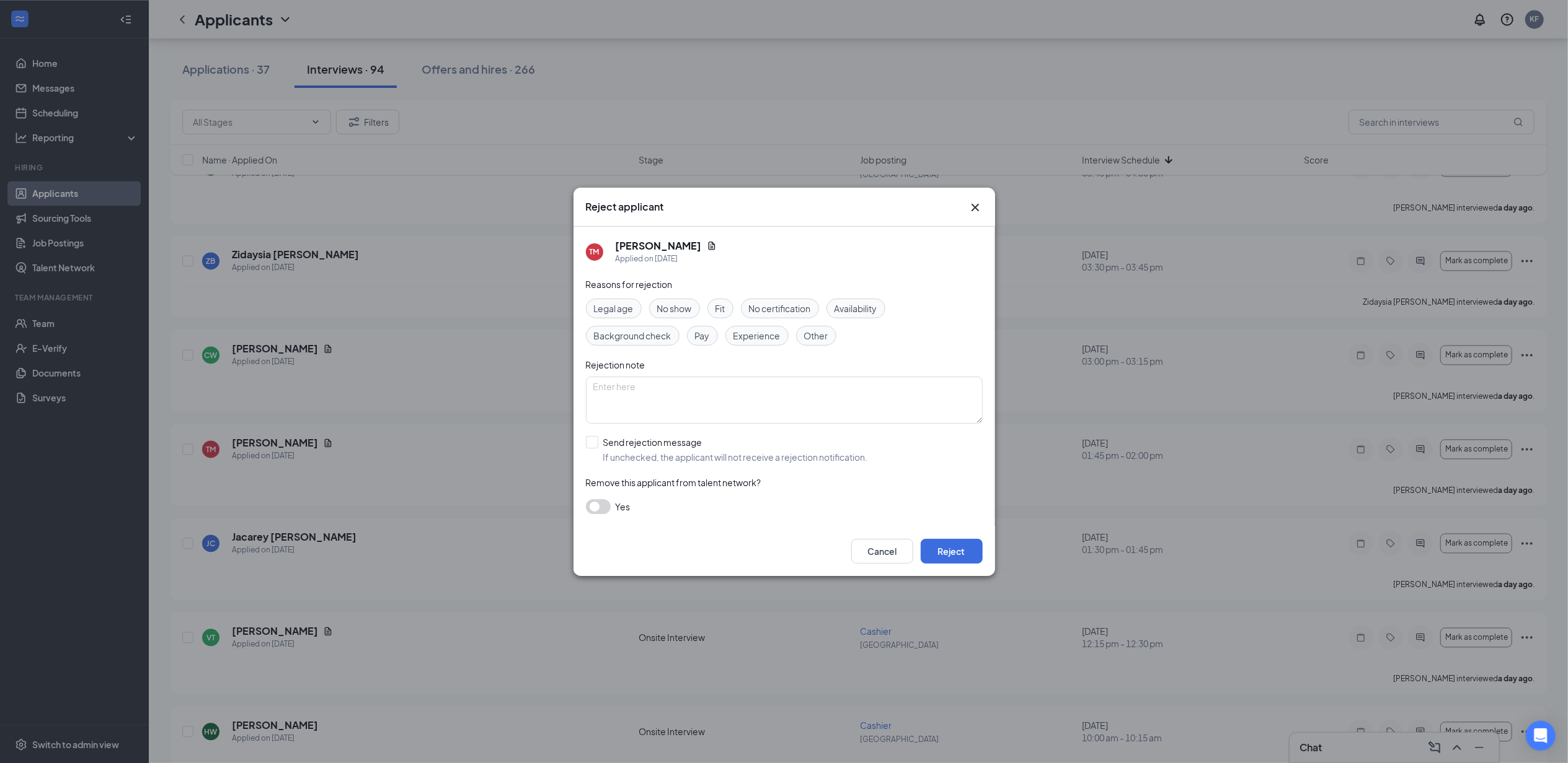
click at [683, 310] on span "No show" at bounding box center [674, 308] width 35 height 13
click at [633, 449] on input "Send rejection message If unchecked, the applicant will not receive a rejection…" at bounding box center [727, 450] width 282 height 28
checkbox input "true"
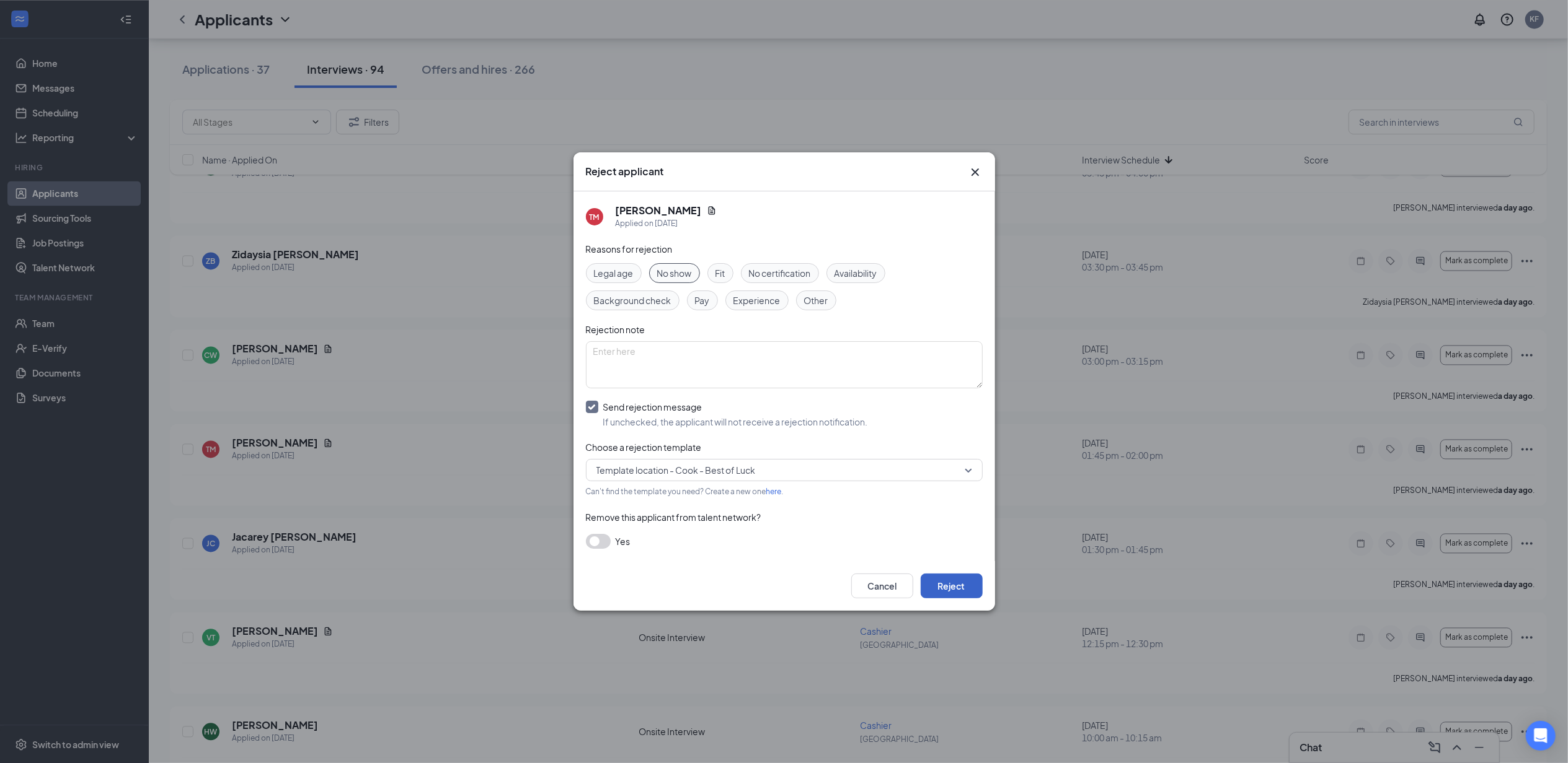
click at [962, 581] on button "Reject" at bounding box center [951, 586] width 62 height 25
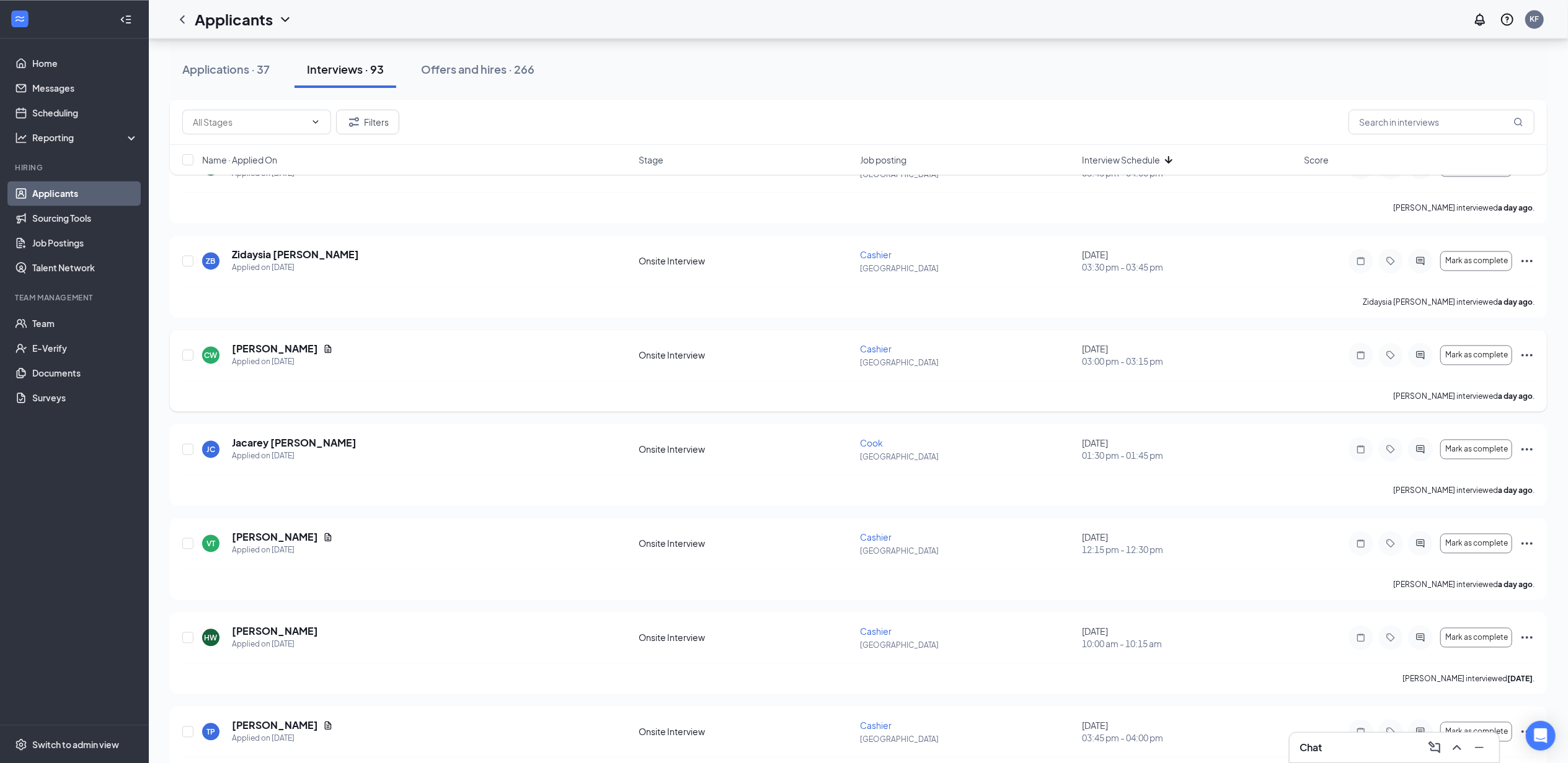
click at [1526, 356] on icon "Ellipses" at bounding box center [1526, 355] width 15 height 15
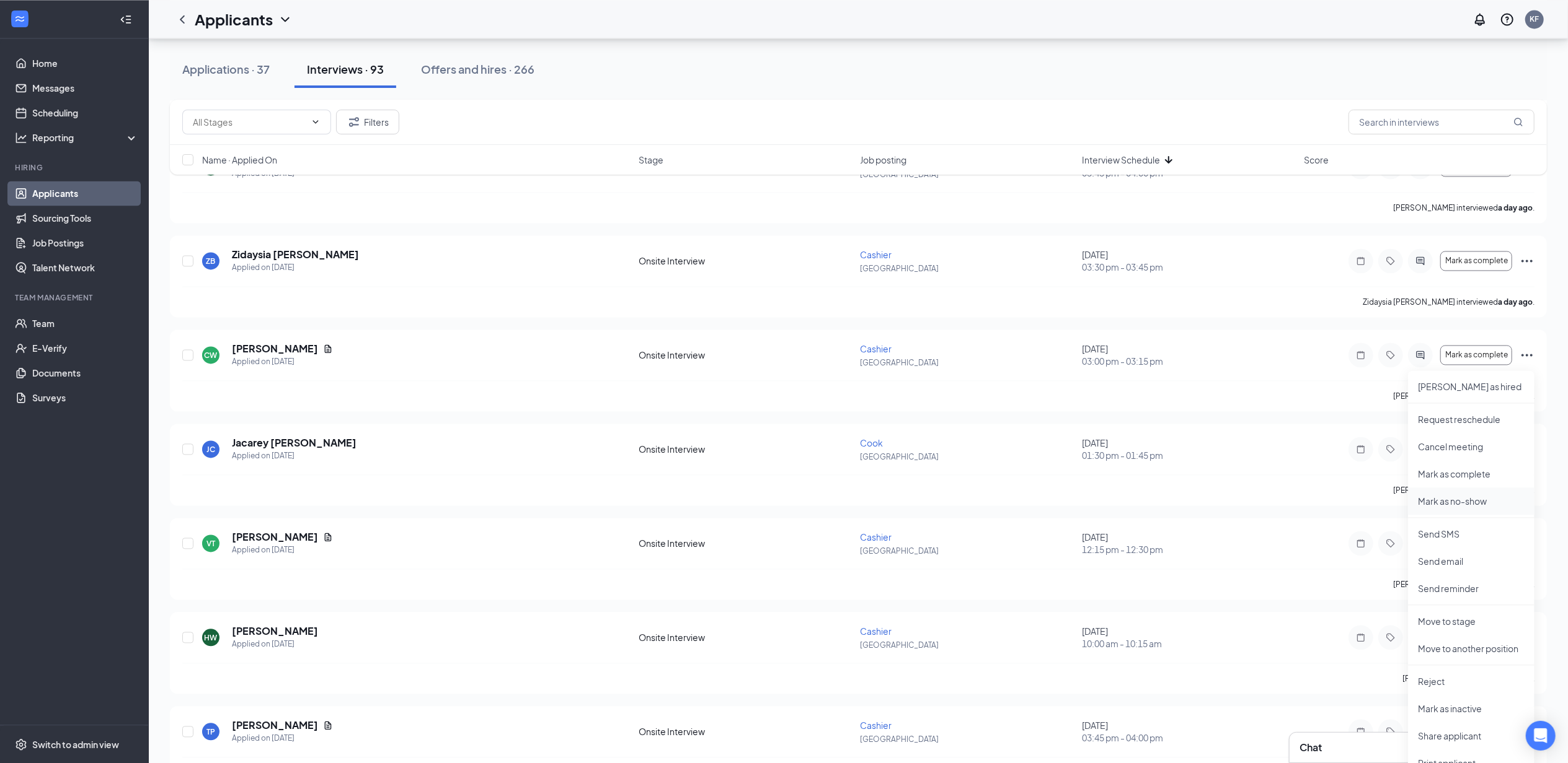
click at [1459, 496] on p "Mark as no-show" at bounding box center [1471, 501] width 106 height 12
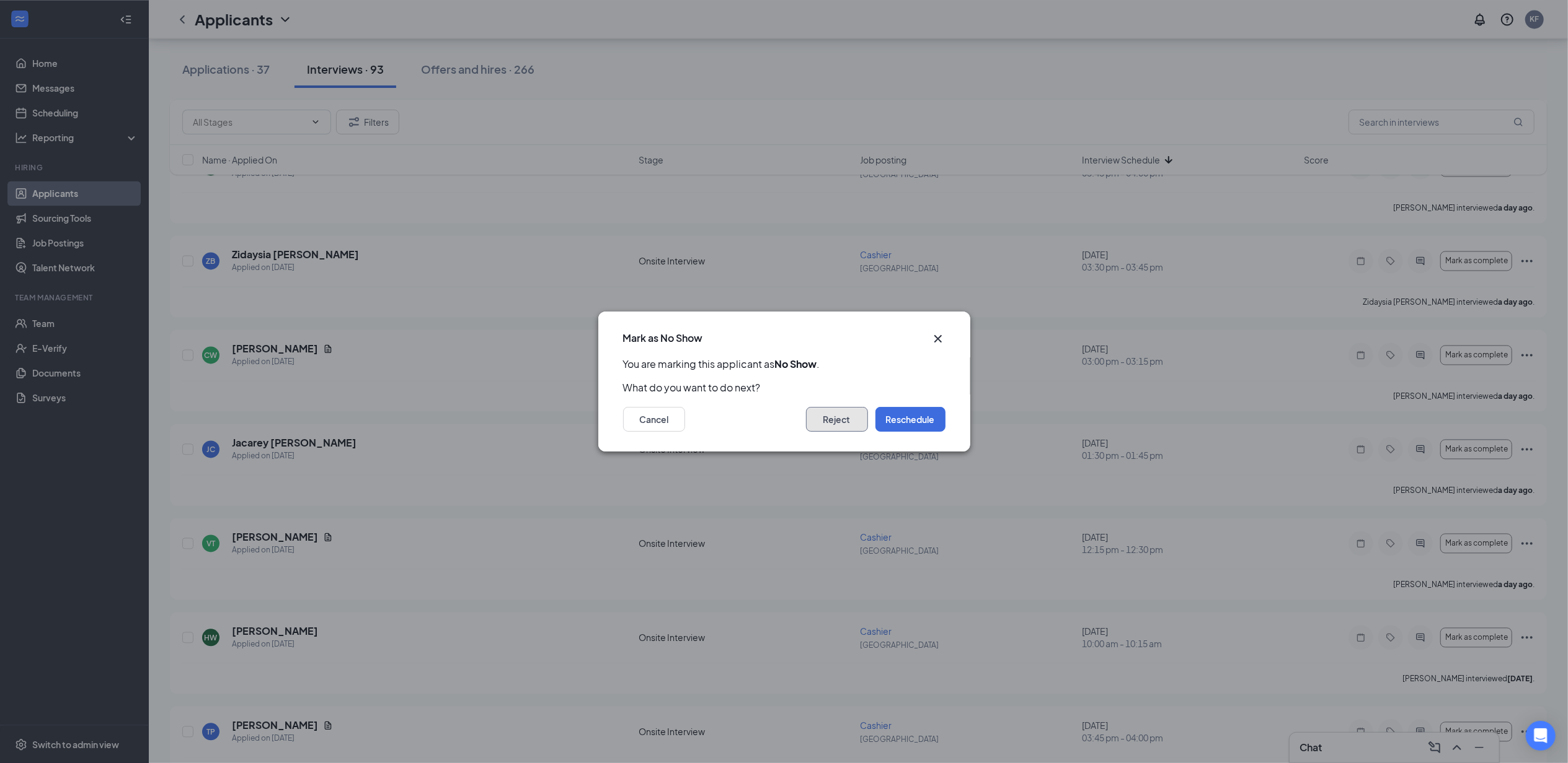
click at [830, 414] on button "Reject" at bounding box center [837, 419] width 62 height 25
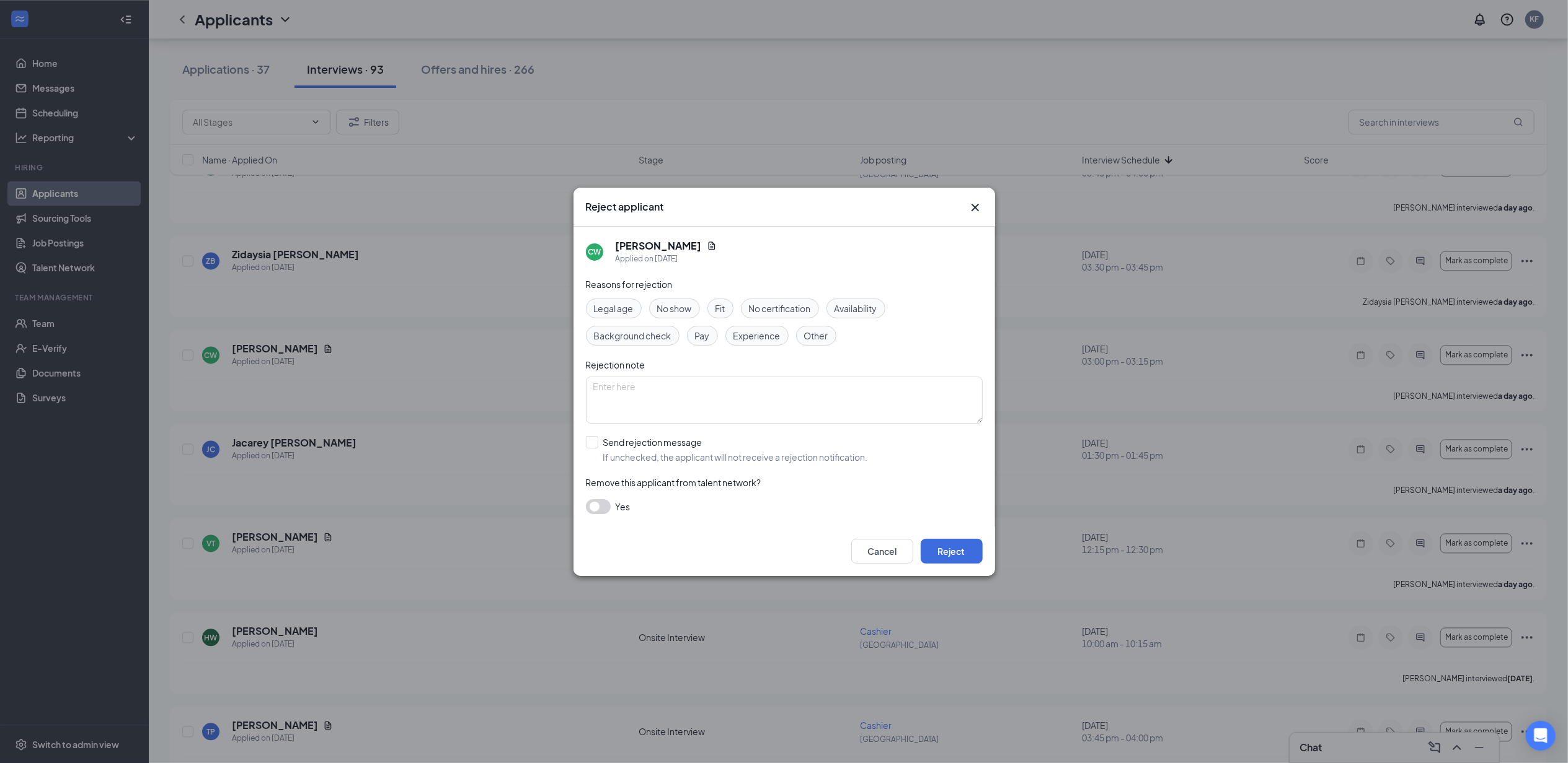
click at [688, 310] on span "No show" at bounding box center [674, 308] width 35 height 13
click at [638, 449] on input "Send rejection message If unchecked, the applicant will not receive a rejection…" at bounding box center [727, 450] width 282 height 28
checkbox input "true"
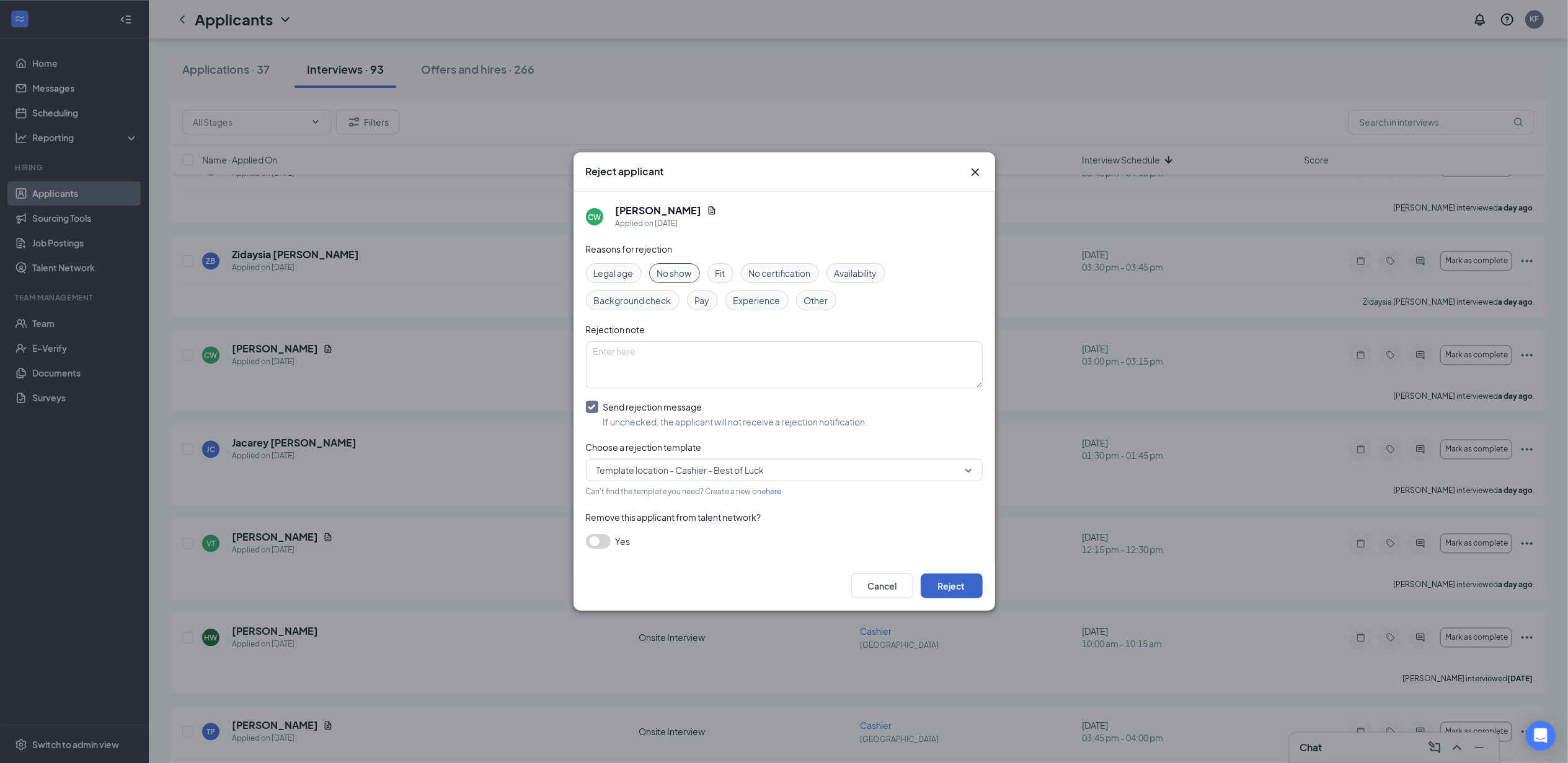
click at [952, 583] on button "Reject" at bounding box center [951, 586] width 62 height 25
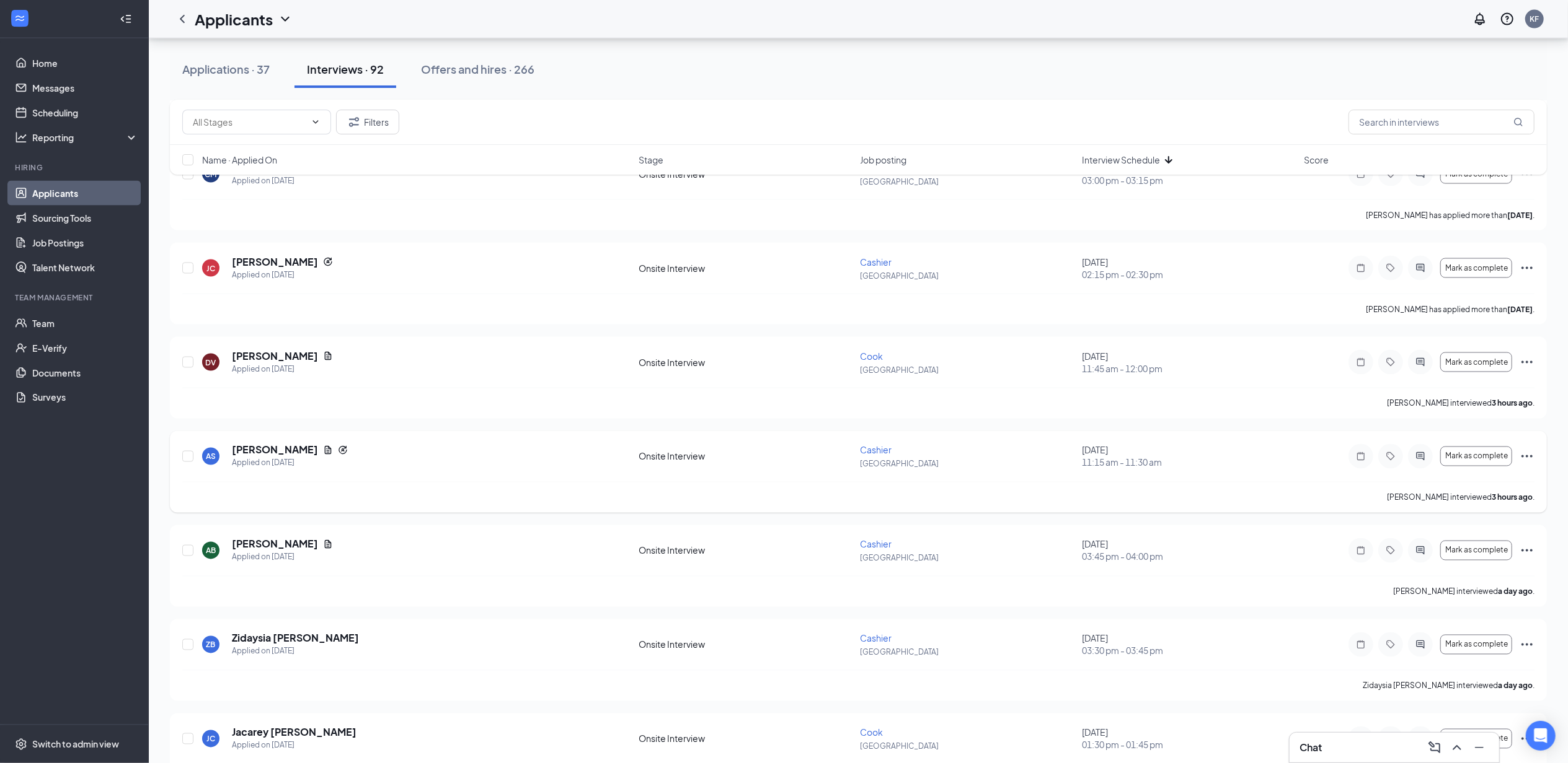
scroll to position [1946, 0]
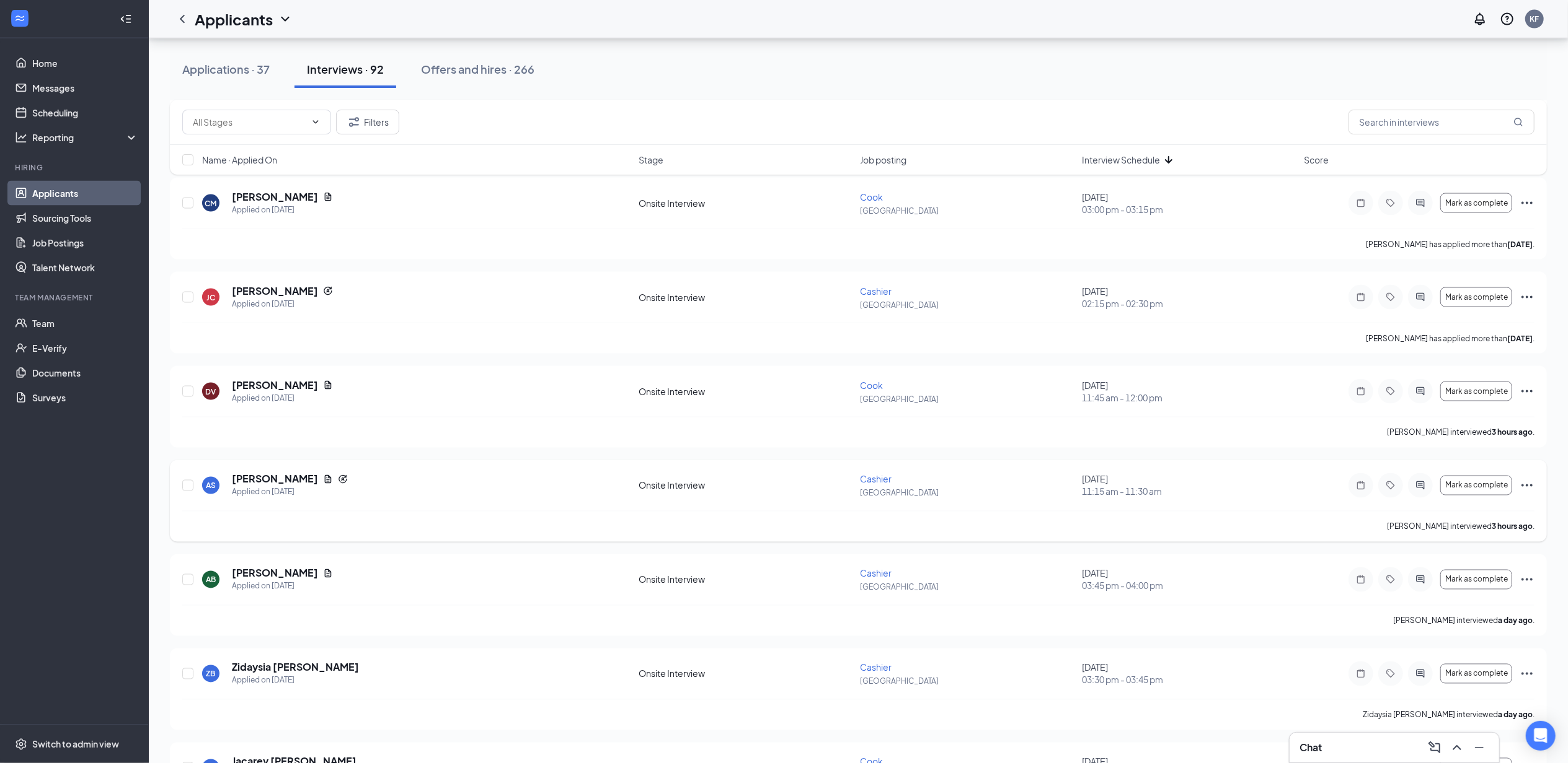
drag, startPoint x: 1540, startPoint y: 482, endPoint x: 1538, endPoint y: 488, distance: 6.3
click at [1540, 484] on div "AS [PERSON_NAME] Applied on [DATE] Onsite Interview Cashier [GEOGRAPHIC_DATA] […" at bounding box center [858, 502] width 1377 height 82
click at [1533, 491] on icon "Ellipses" at bounding box center [1526, 486] width 15 height 15
click at [1465, 627] on p "Mark as no-show" at bounding box center [1471, 632] width 106 height 12
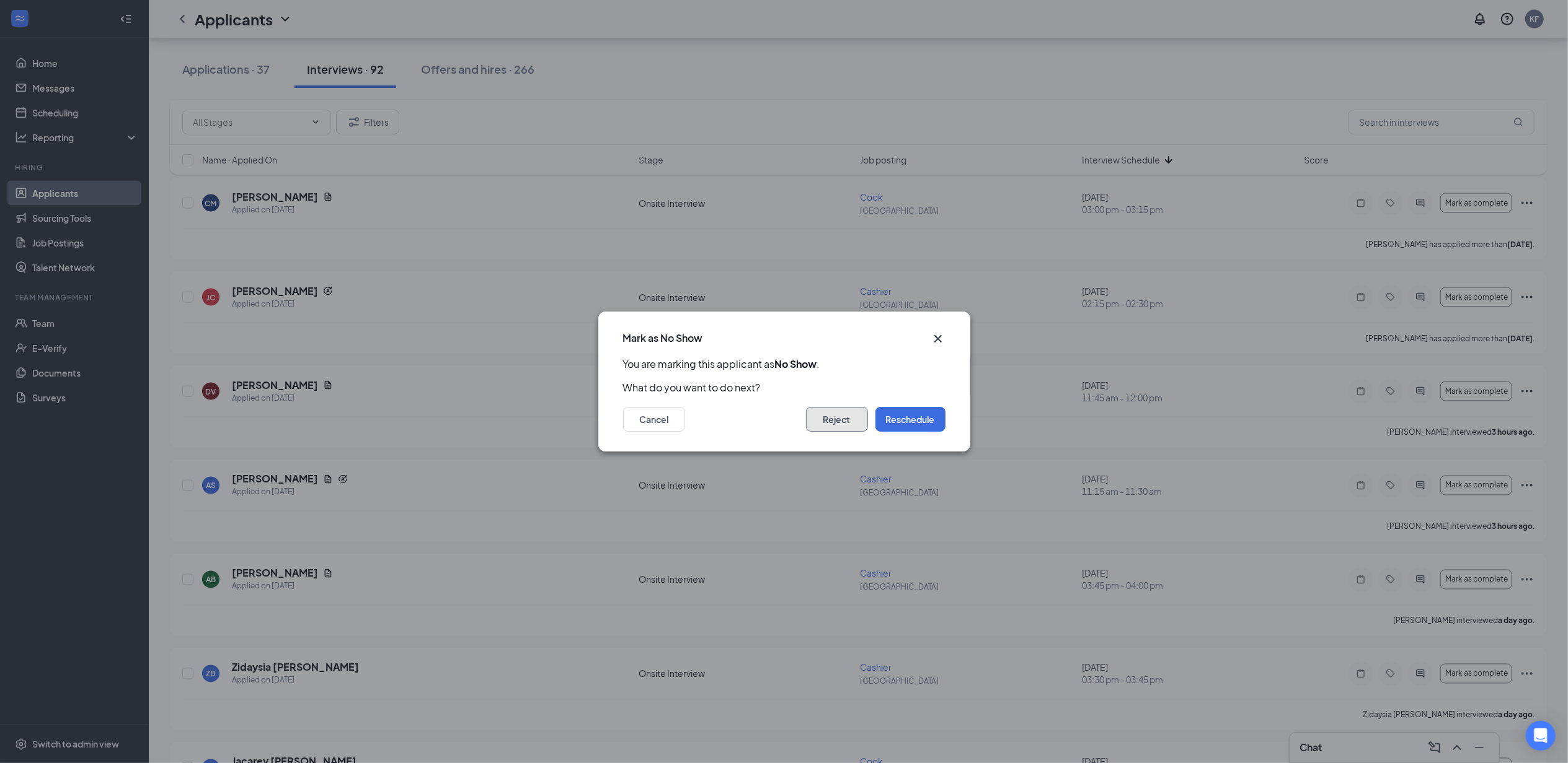
click at [829, 419] on button "Reject" at bounding box center [837, 419] width 62 height 25
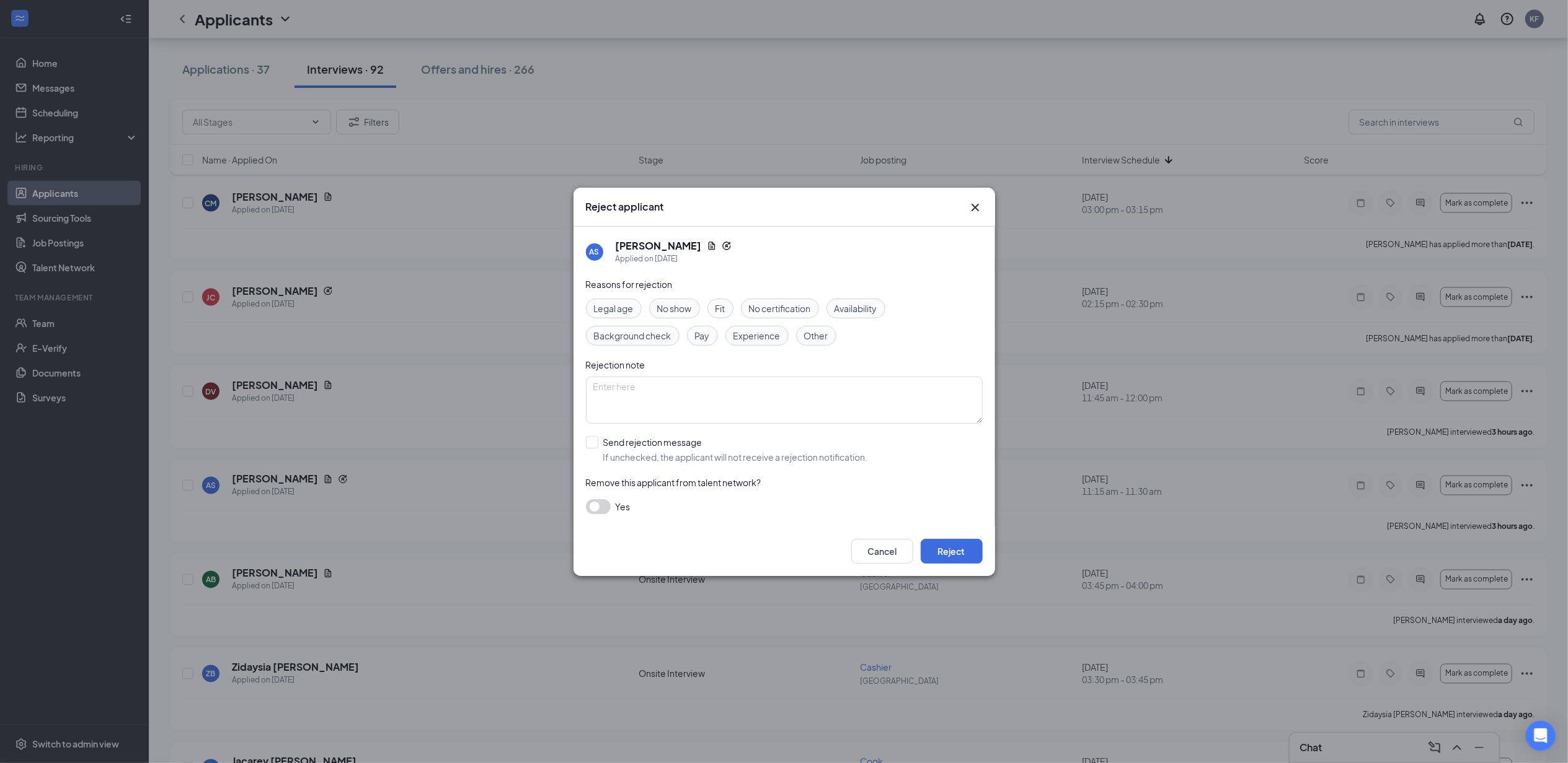
click at [690, 308] on span "No show" at bounding box center [674, 308] width 35 height 13
click at [660, 450] on input "Send rejection message If unchecked, the applicant will not receive a rejection…" at bounding box center [727, 450] width 282 height 28
checkbox input "true"
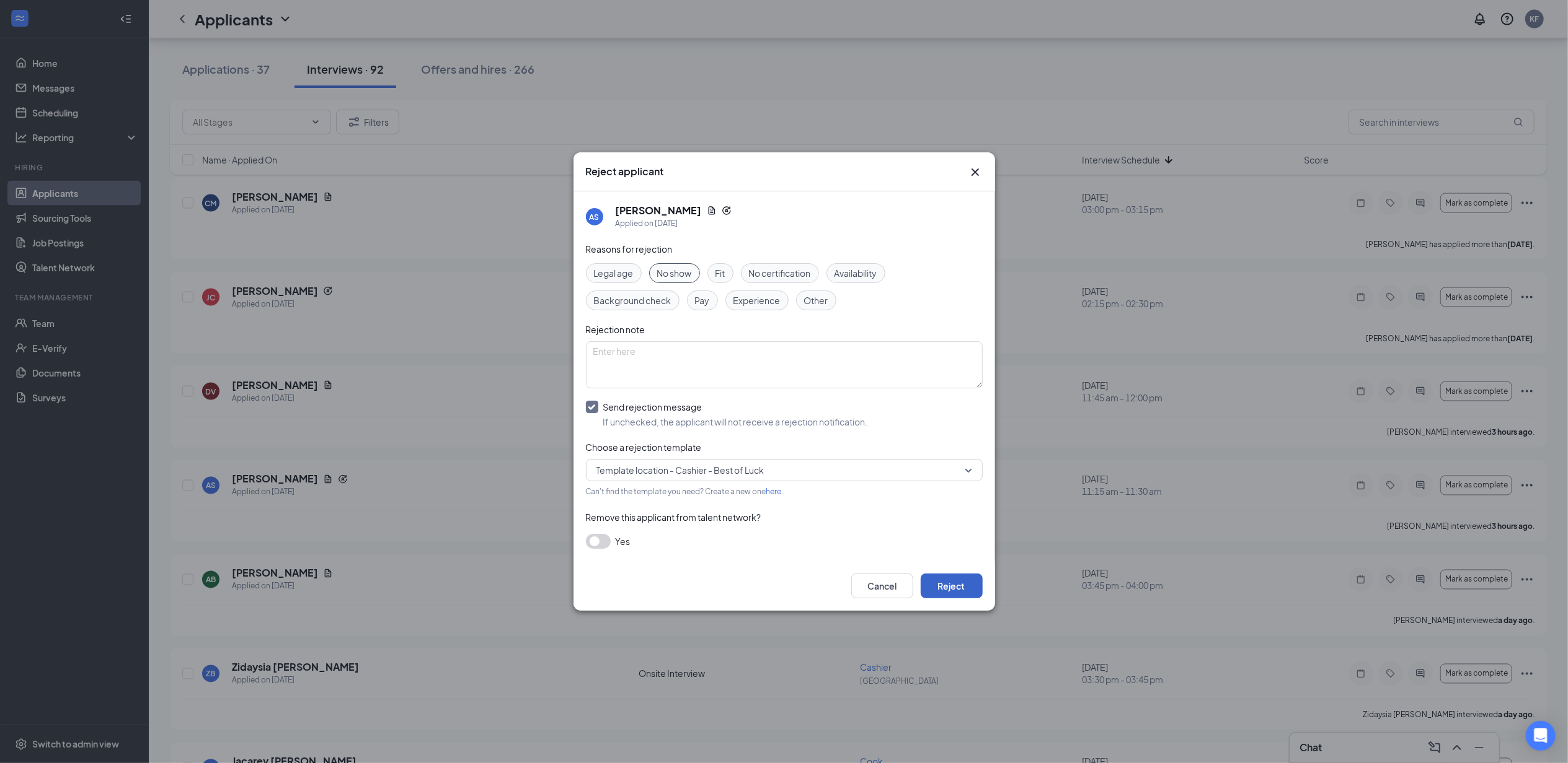
click at [953, 586] on button "Reject" at bounding box center [951, 586] width 62 height 25
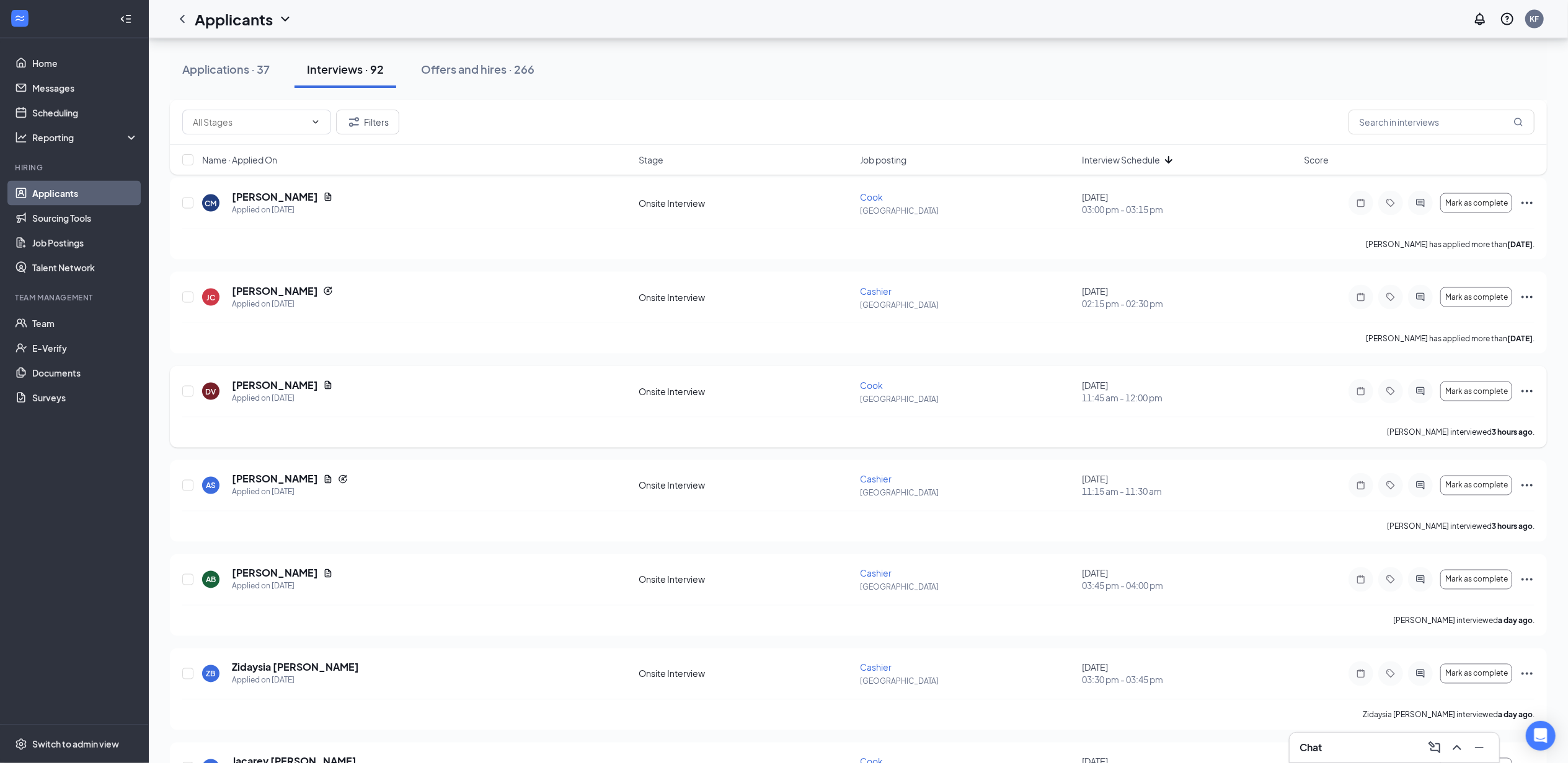
click at [1544, 393] on div "DV [PERSON_NAME] Applied on [DATE] Onsite Interview Cook [GEOGRAPHIC_DATA] [DAT…" at bounding box center [858, 407] width 1377 height 82
click at [1531, 393] on icon "Ellipses" at bounding box center [1526, 391] width 11 height 3
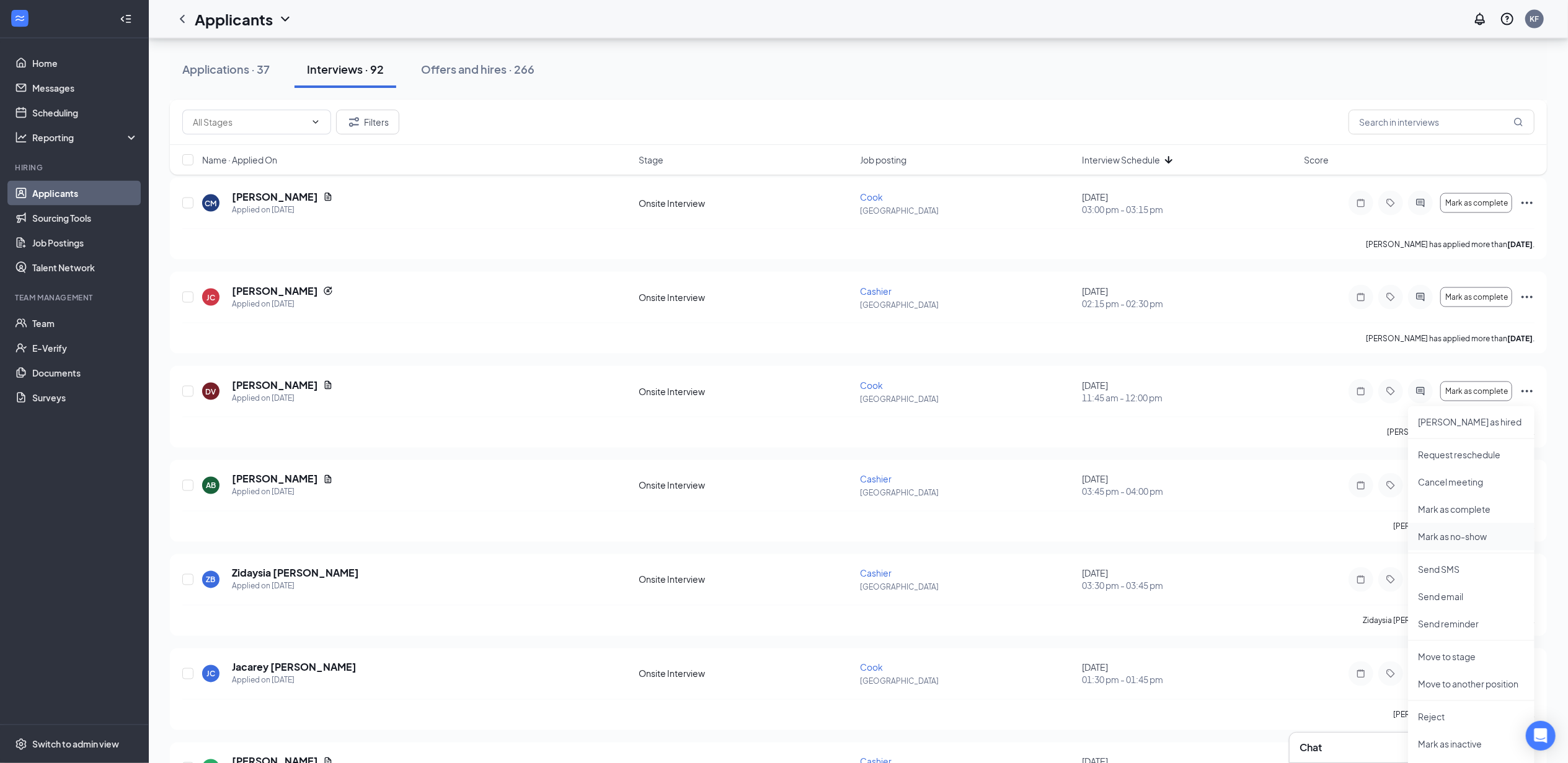
click at [1458, 538] on p "Mark as no-show" at bounding box center [1471, 537] width 106 height 12
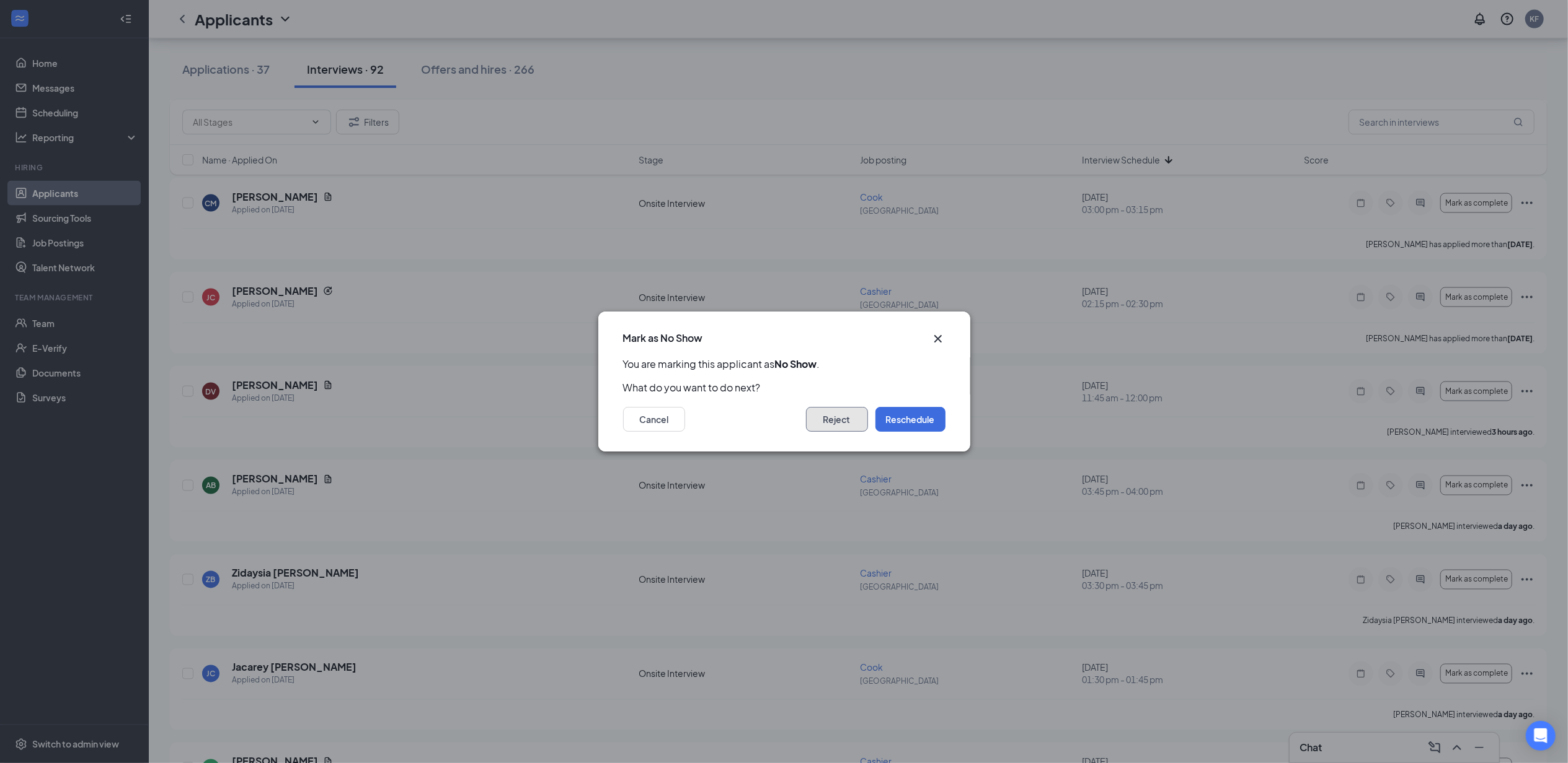
click at [836, 416] on button "Reject" at bounding box center [837, 419] width 62 height 25
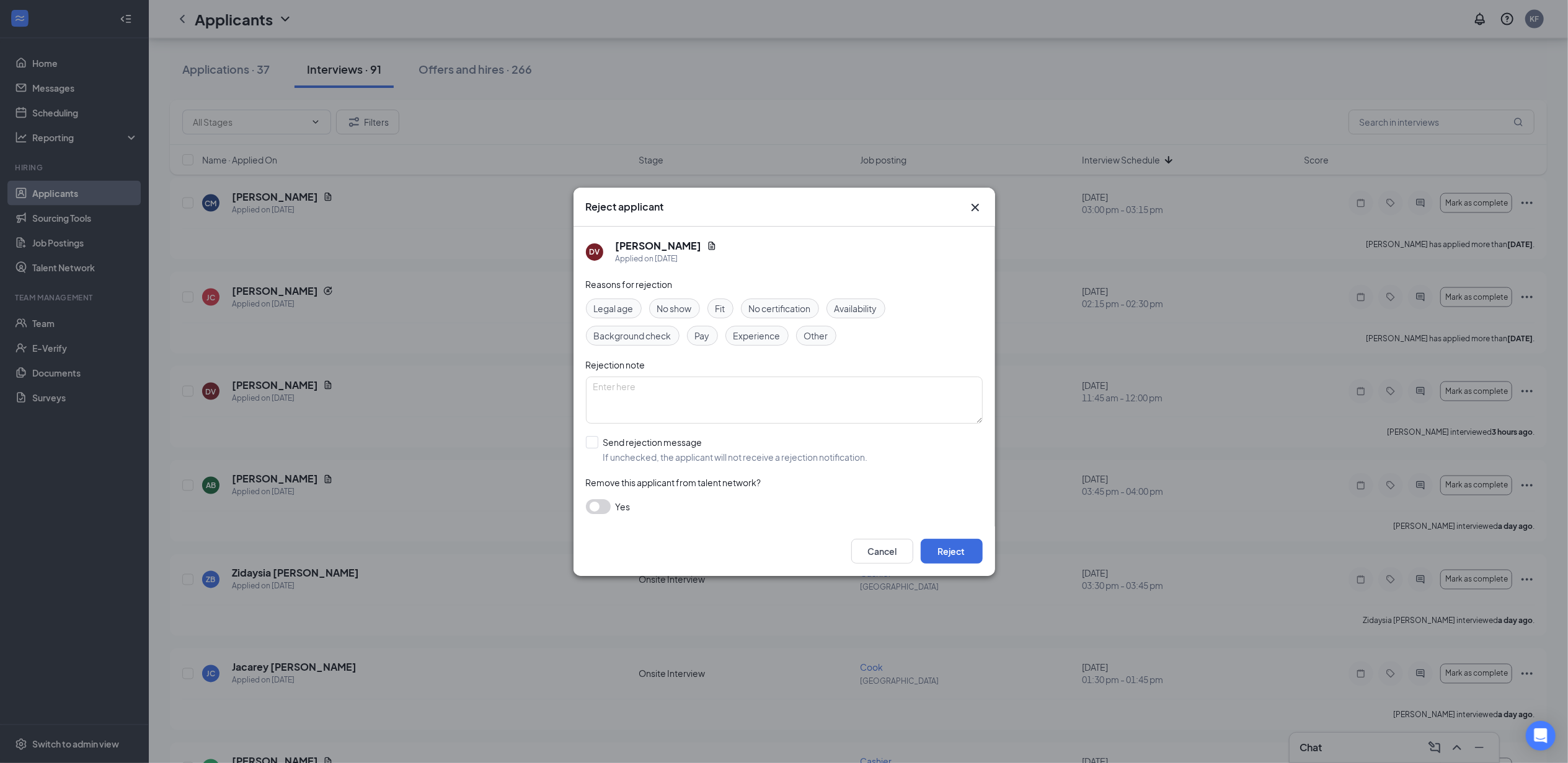
click at [685, 303] on span "No show" at bounding box center [674, 308] width 35 height 13
click at [687, 454] on input "Send rejection message If unchecked, the applicant will not receive a rejection…" at bounding box center [727, 450] width 282 height 28
checkbox input "true"
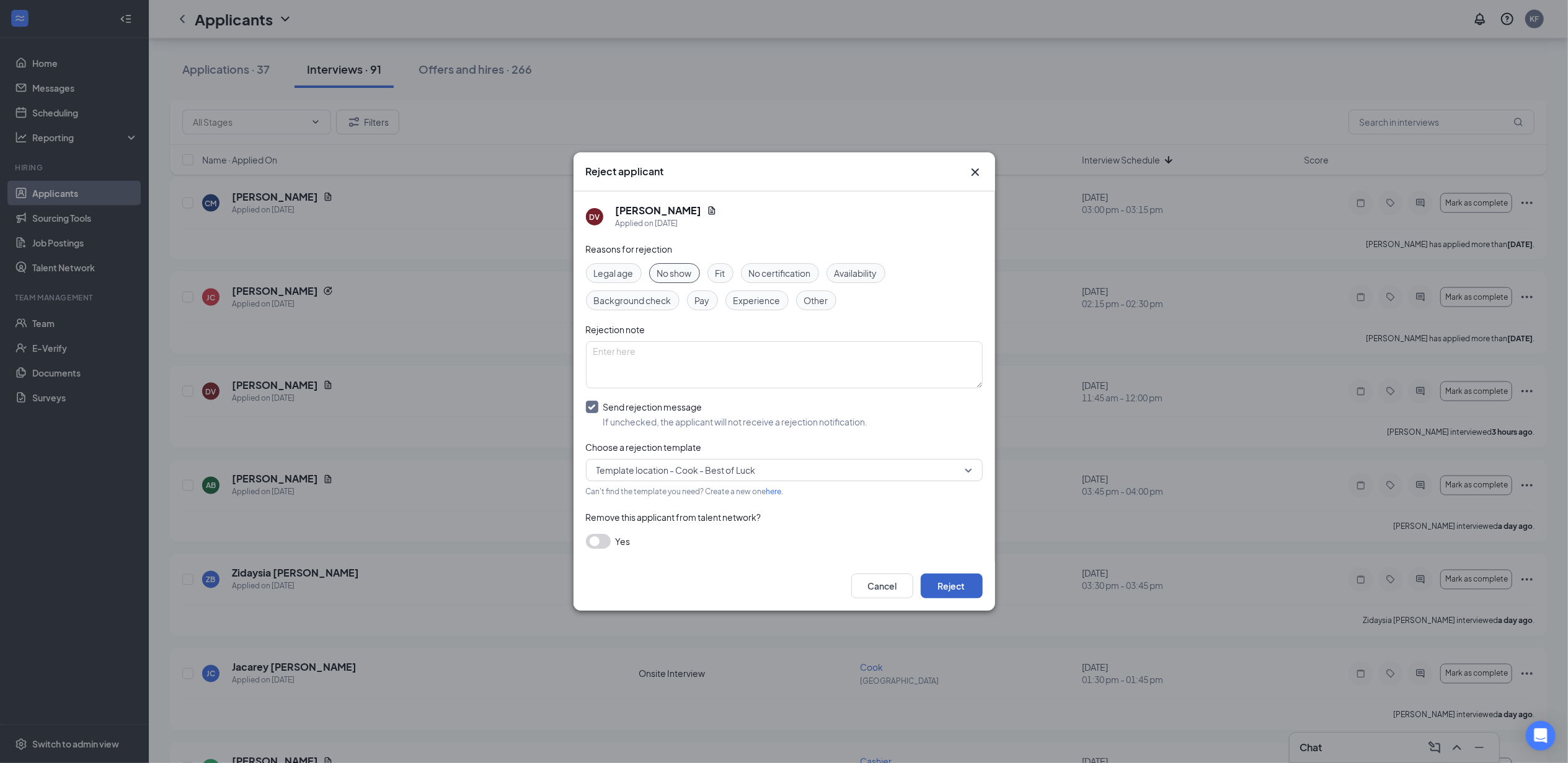
click at [963, 588] on button "Reject" at bounding box center [951, 586] width 62 height 25
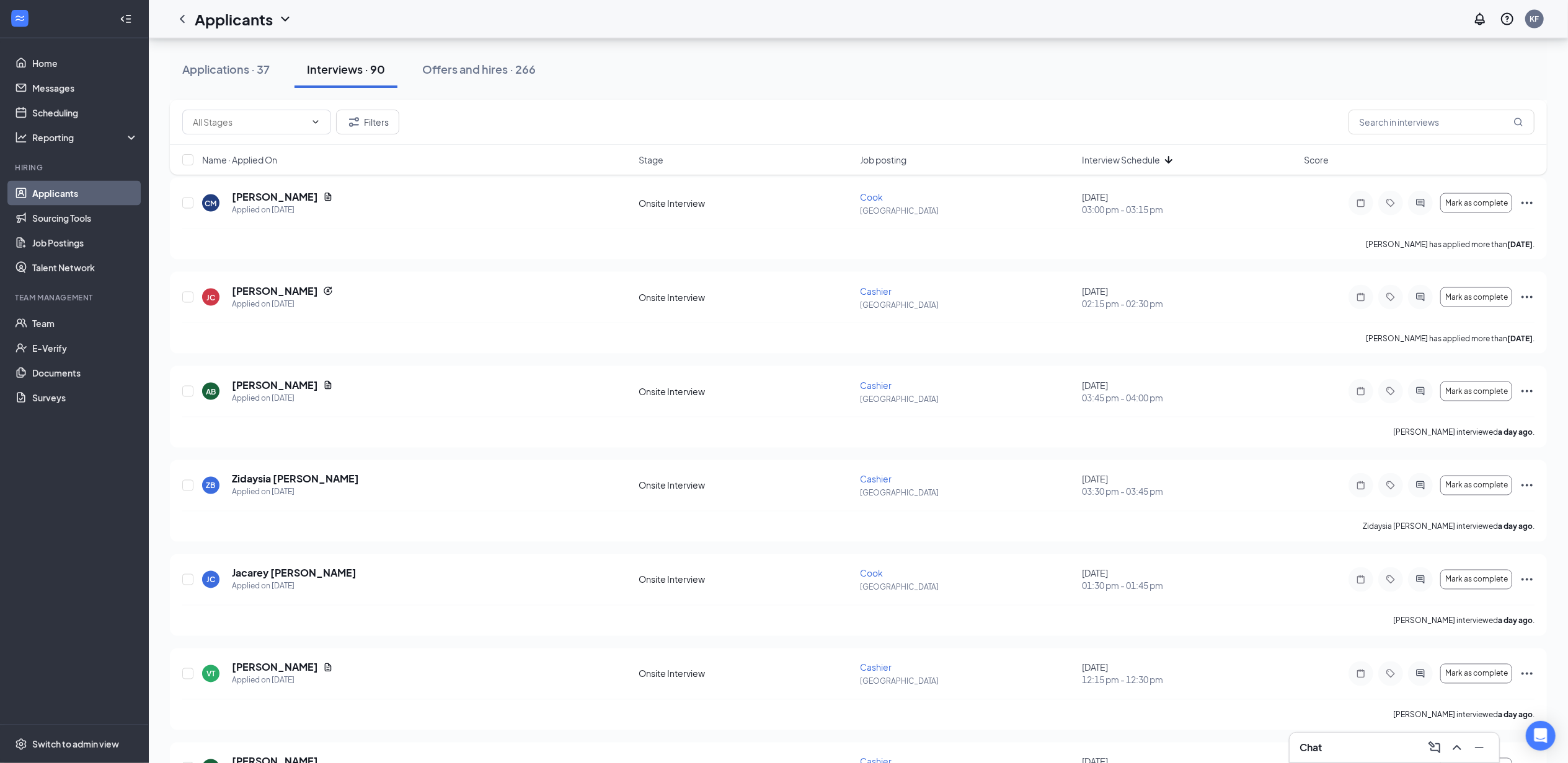
click at [50, 309] on li "Team Management Team E-Verify Documents Surveys" at bounding box center [74, 351] width 148 height 118
click at [54, 321] on link "Team" at bounding box center [85, 323] width 106 height 25
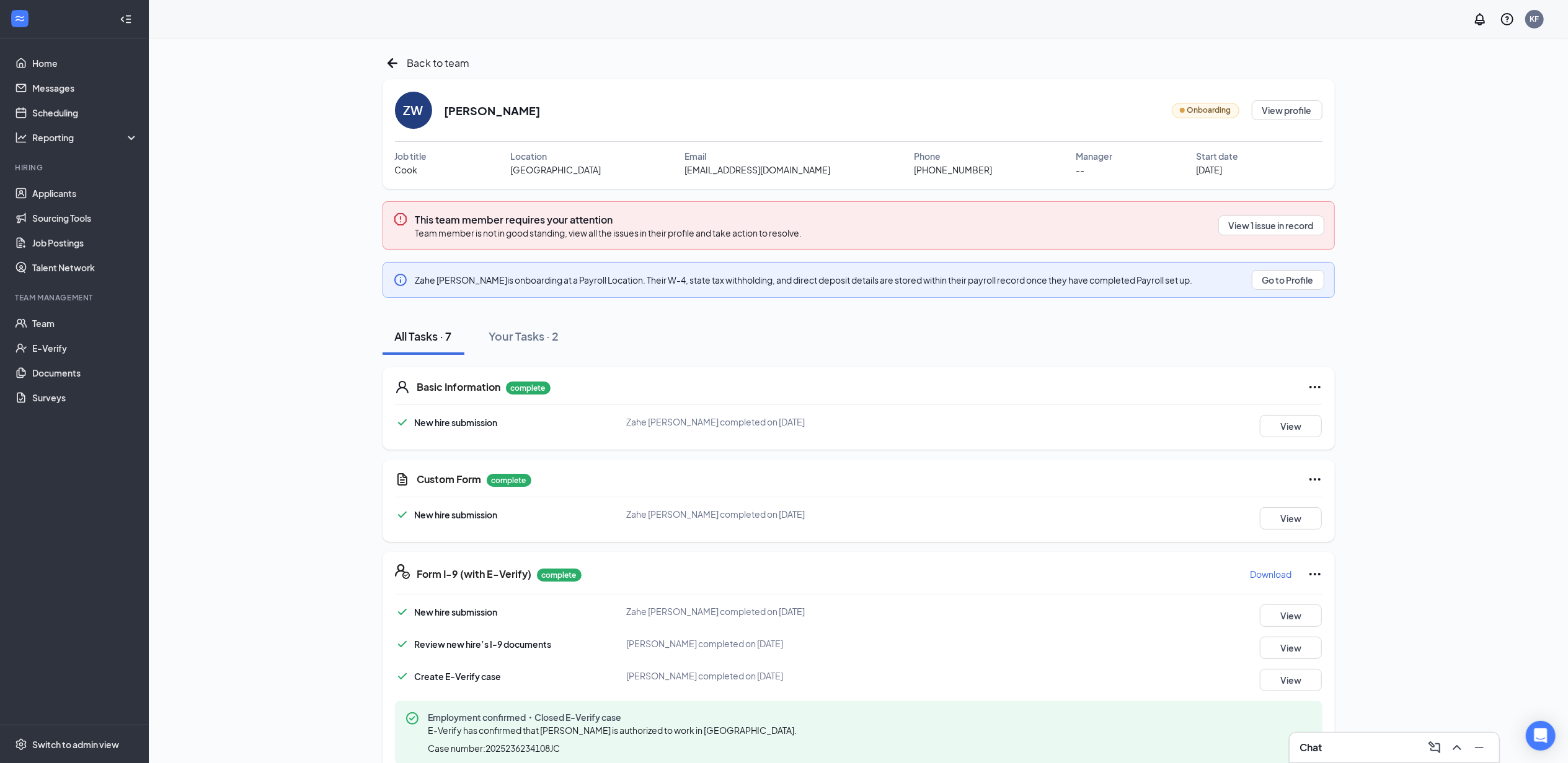
click at [697, 167] on span "zahewilson79@gmail.com" at bounding box center [758, 169] width 146 height 13
copy span "zahewilson79@gmail.com"
click at [1531, 342] on div "Back to team ZW Zahe Wilson Onboarding View profile Job title Cook Location Phi…" at bounding box center [858, 509] width 1377 height 913
